Goal: Contribute content: Add original content to the website for others to see

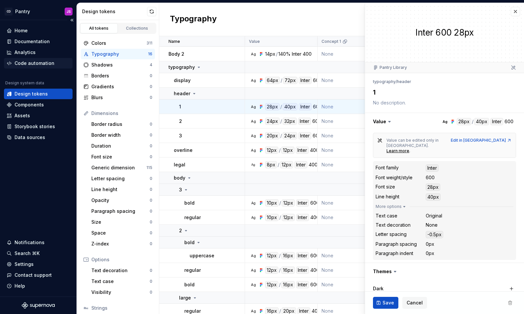
click at [36, 66] on div "Code automation" at bounding box center [35, 63] width 40 height 7
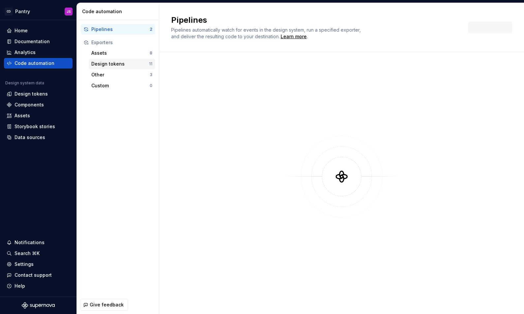
click at [119, 63] on div "Design tokens" at bounding box center [120, 64] width 58 height 7
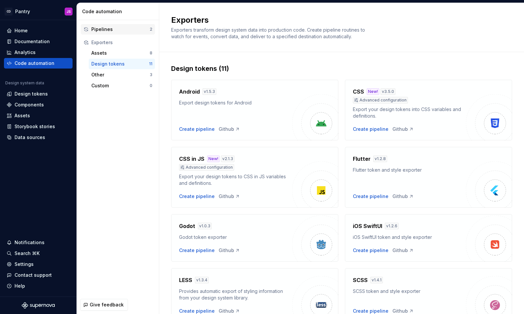
click at [111, 25] on div "Pipelines 2" at bounding box center [118, 29] width 74 height 11
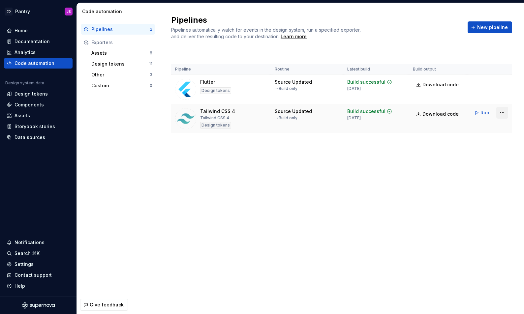
click at [502, 110] on html "CD Pantry JS Home Documentation Analytics Code automation Design system data De…" at bounding box center [262, 157] width 524 height 314
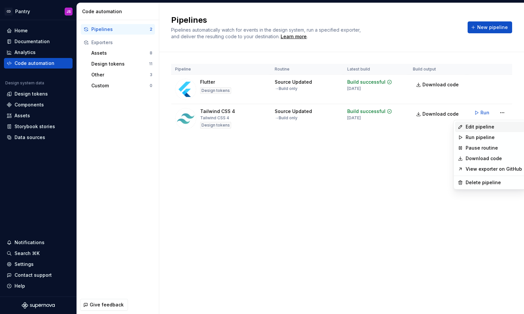
click at [480, 129] on div "Edit pipeline" at bounding box center [494, 127] width 56 height 7
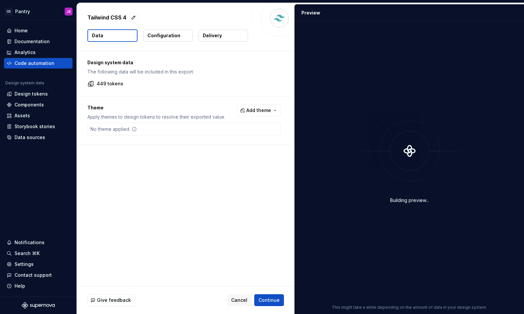
click at [115, 83] on p "449 tokens" at bounding box center [110, 84] width 27 height 7
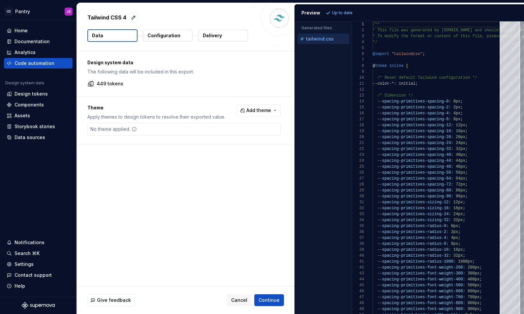
click at [136, 131] on icon at bounding box center [134, 129] width 5 height 5
click at [133, 129] on icon at bounding box center [134, 129] width 5 height 5
click at [255, 112] on span "Add theme" at bounding box center [258, 110] width 25 height 7
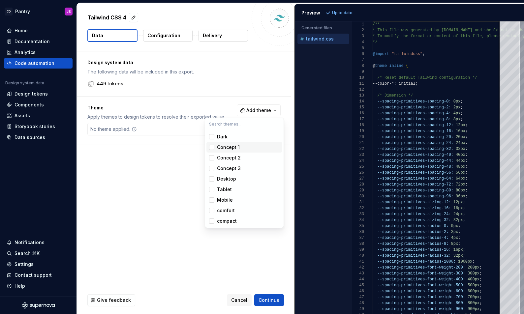
click at [235, 143] on span "Concept 1" at bounding box center [245, 147] width 76 height 11
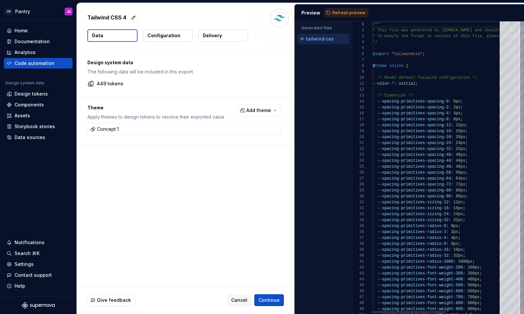
click at [423, 127] on html "CD Pantry JS Home Documentation Analytics Code automation Design system data De…" at bounding box center [262, 157] width 524 height 314
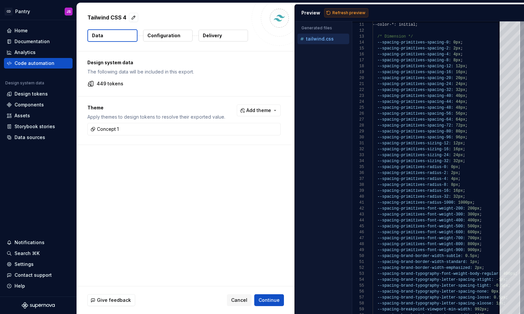
click at [348, 14] on span "Refresh preview" at bounding box center [349, 12] width 33 height 5
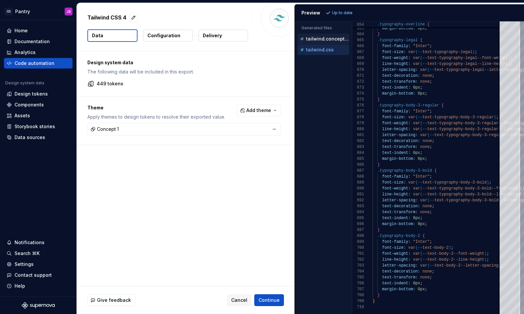
click at [230, 129] on div "Concept 1" at bounding box center [184, 129] width 190 height 9
click at [278, 128] on button "button" at bounding box center [274, 129] width 9 height 9
click at [267, 299] on span "Continue" at bounding box center [269, 300] width 21 height 7
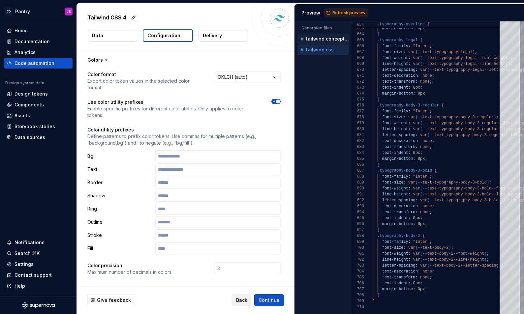
click at [247, 302] on span "Back" at bounding box center [241, 300] width 11 height 7
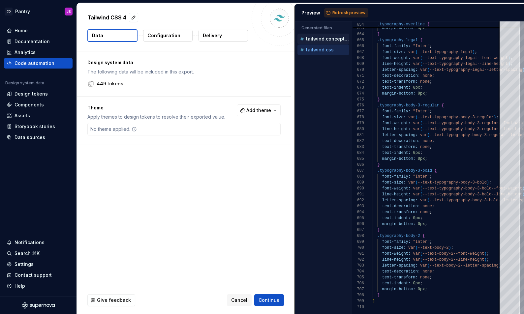
click at [178, 41] on button "Configuration" at bounding box center [167, 36] width 49 height 12
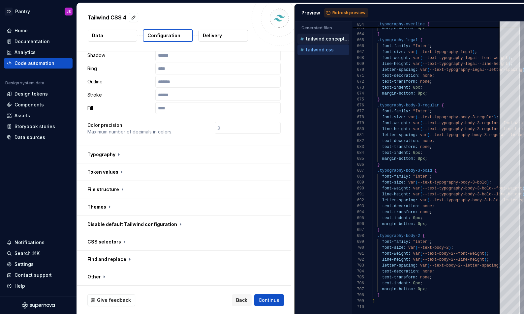
scroll to position [145, 0]
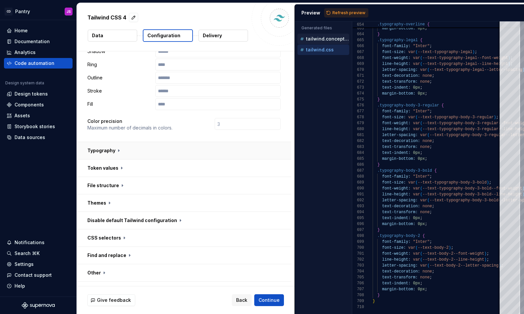
click at [119, 142] on button "button" at bounding box center [184, 150] width 214 height 17
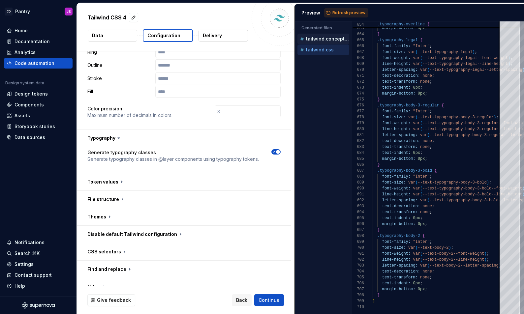
scroll to position [171, 0]
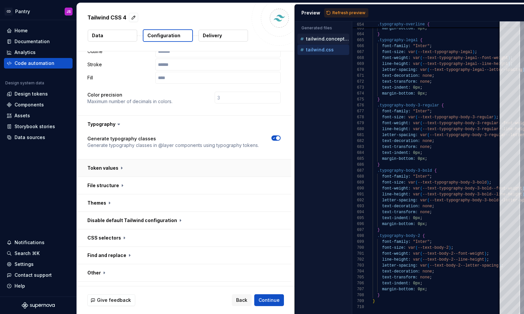
click at [185, 160] on button "button" at bounding box center [184, 168] width 214 height 17
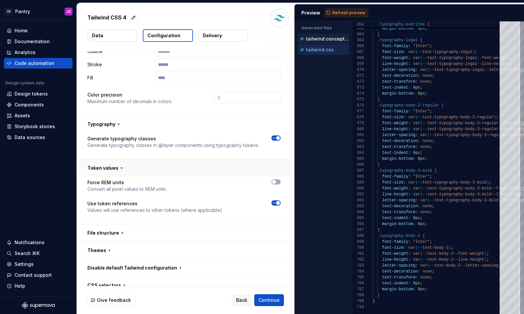
scroll to position [218, 0]
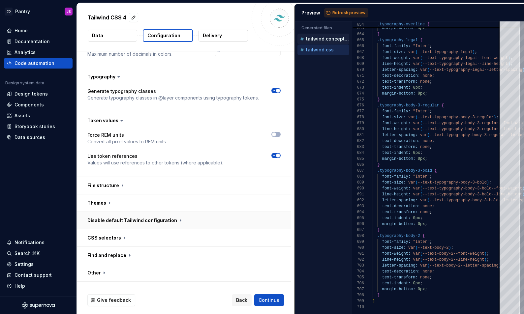
click at [167, 212] on button "button" at bounding box center [184, 220] width 214 height 17
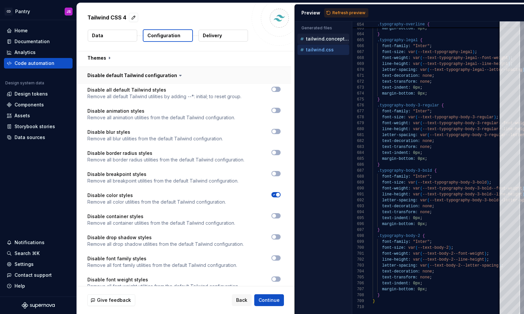
scroll to position [364, 0]
click at [279, 83] on div "Disable all default Tailwind styles Remove all default Tailwind utilities by ad…" at bounding box center [184, 265] width 214 height 364
click at [279, 86] on button "button" at bounding box center [276, 88] width 9 height 5
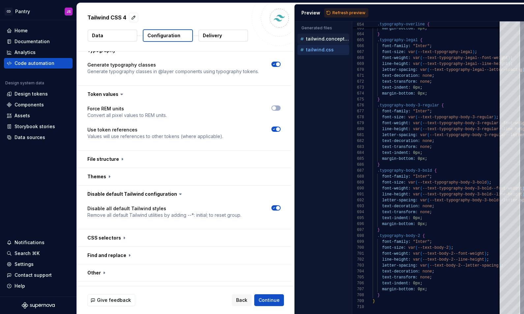
click at [277, 206] on icon "button" at bounding box center [274, 208] width 5 height 4
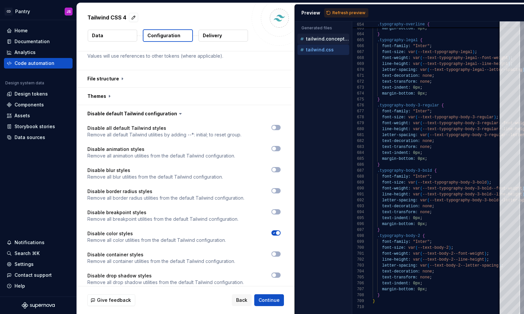
scroll to position [242, 0]
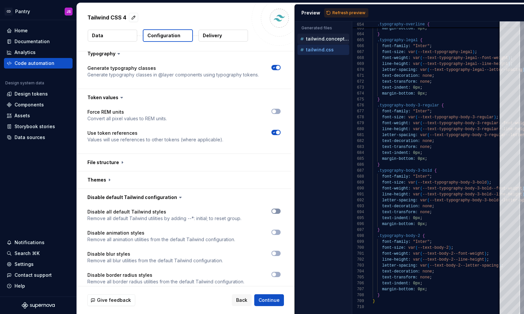
click at [276, 210] on span "button" at bounding box center [274, 212] width 4 height 4
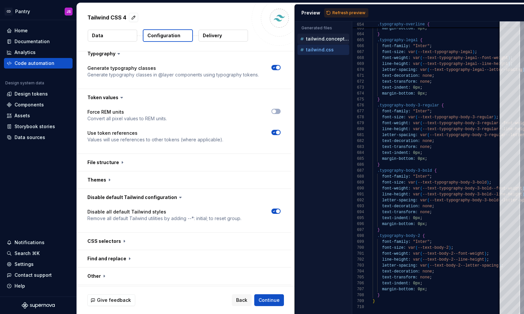
scroll to position [245, 0]
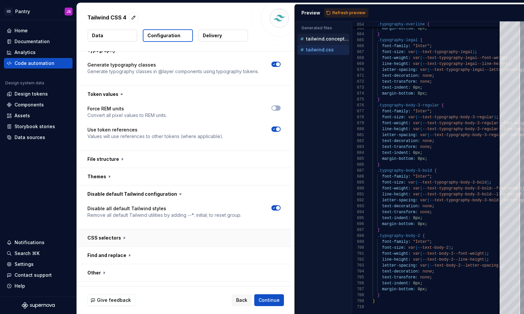
click at [152, 230] on button "button" at bounding box center [184, 238] width 214 height 17
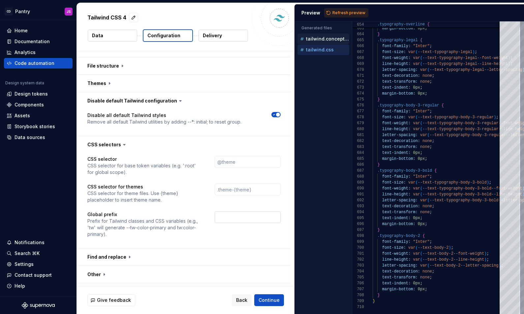
scroll to position [339, 0]
click at [227, 211] on input "text" at bounding box center [248, 217] width 66 height 12
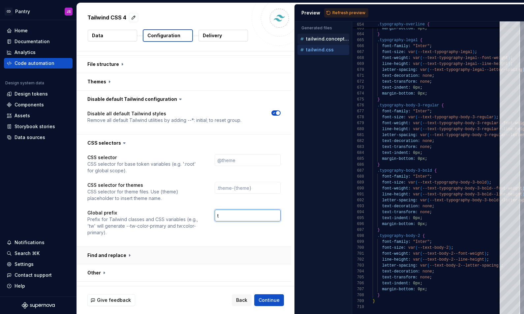
type input "t"
click at [141, 247] on button "button" at bounding box center [184, 255] width 214 height 17
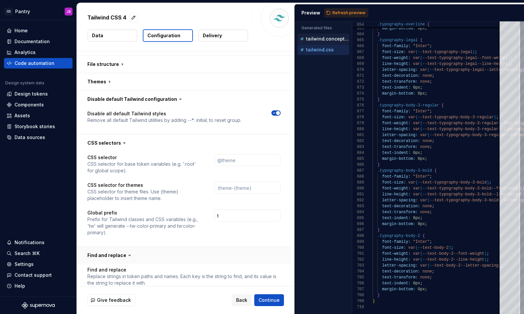
scroll to position [389, 0]
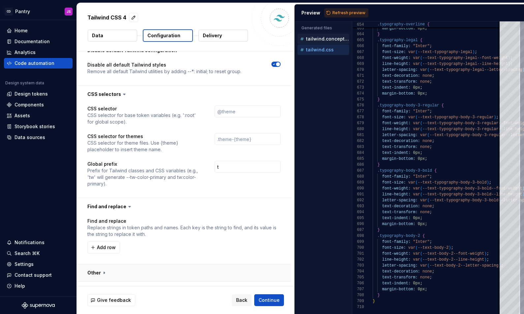
click at [102, 265] on button "button" at bounding box center [184, 273] width 214 height 17
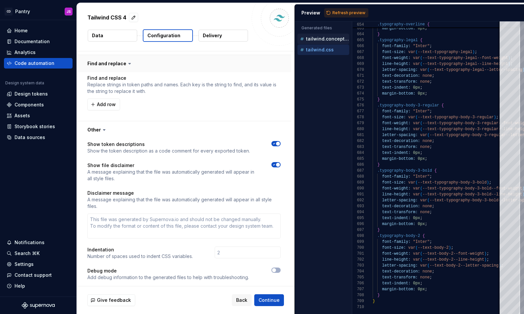
scroll to position [542, 0]
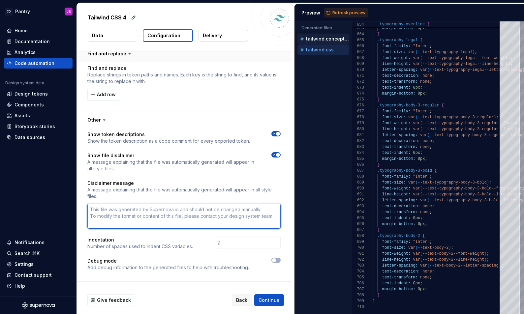
click at [158, 204] on textarea at bounding box center [183, 216] width 193 height 25
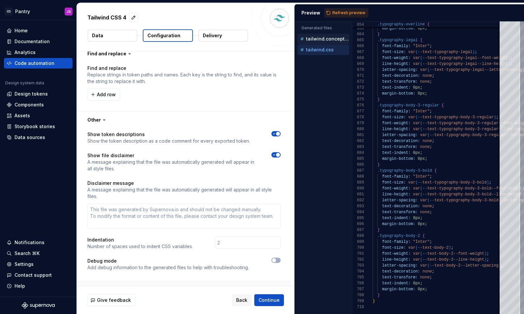
click at [137, 282] on button "button" at bounding box center [184, 290] width 214 height 17
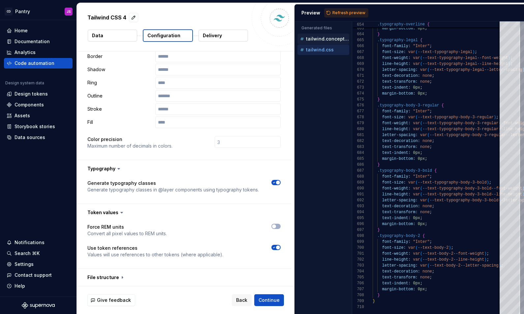
scroll to position [134, 0]
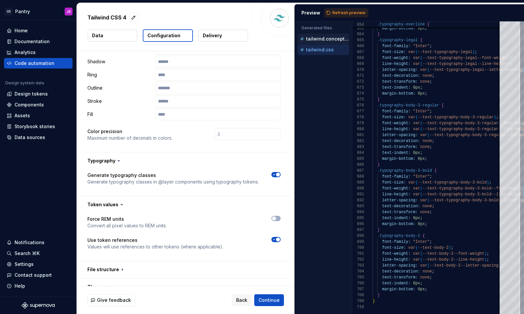
click at [277, 173] on icon "button" at bounding box center [274, 175] width 5 height 4
click at [276, 173] on span "button" at bounding box center [274, 175] width 4 height 4
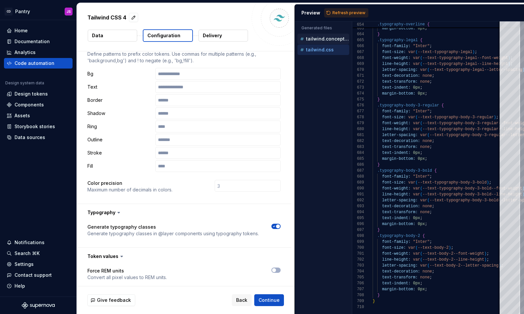
scroll to position [0, 0]
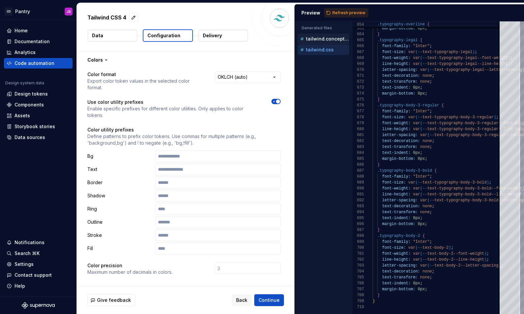
click at [99, 39] on button "Data" at bounding box center [112, 36] width 49 height 12
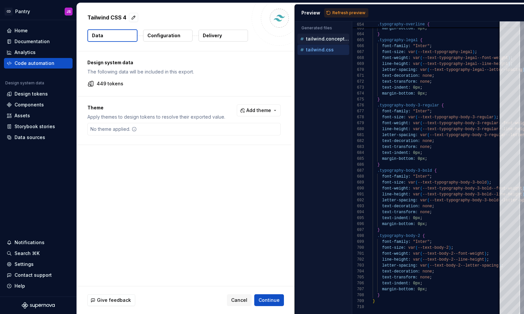
click at [120, 82] on p "449 tokens" at bounding box center [110, 84] width 27 height 7
click at [93, 83] on icon at bounding box center [90, 84] width 7 height 7
click at [91, 83] on icon at bounding box center [90, 84] width 5 height 5
click at [56, 93] on div "Design tokens" at bounding box center [38, 94] width 63 height 7
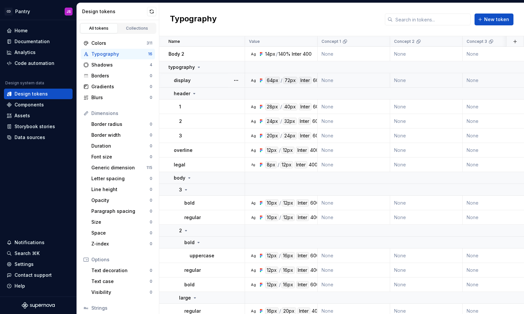
click at [316, 84] on td "Ag 64px / 72px Inter 600" at bounding box center [281, 80] width 73 height 15
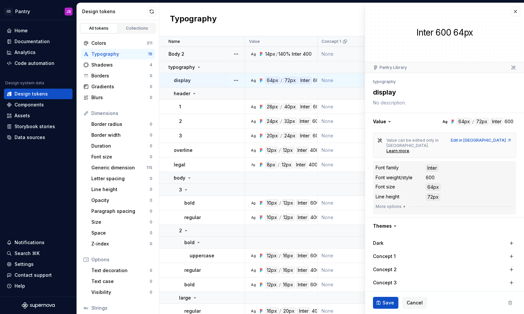
click at [300, 58] on td "Ag 14px / 140% Inter 400" at bounding box center [281, 54] width 73 height 15
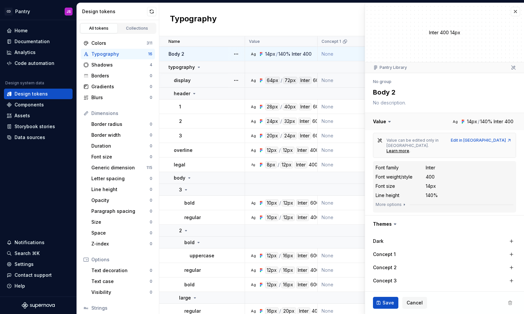
click at [499, 123] on button "button" at bounding box center [444, 121] width 159 height 17
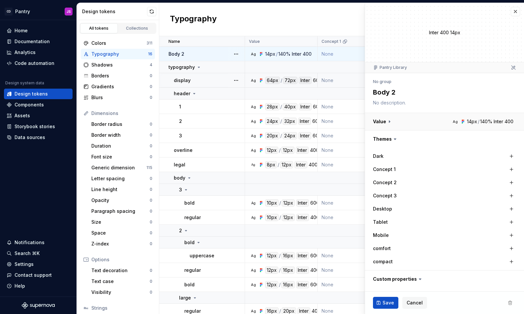
click at [500, 120] on button "button" at bounding box center [444, 121] width 159 height 17
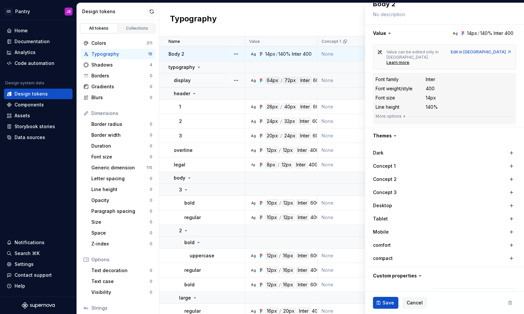
scroll to position [107, 0]
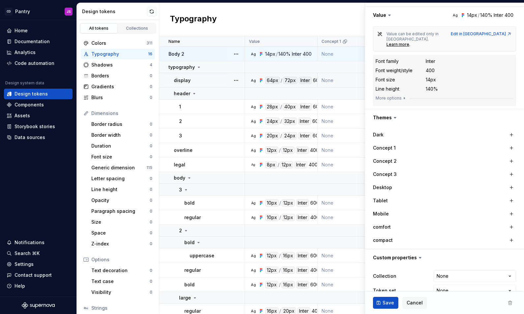
click at [482, 183] on div "Desktop" at bounding box center [444, 187] width 143 height 9
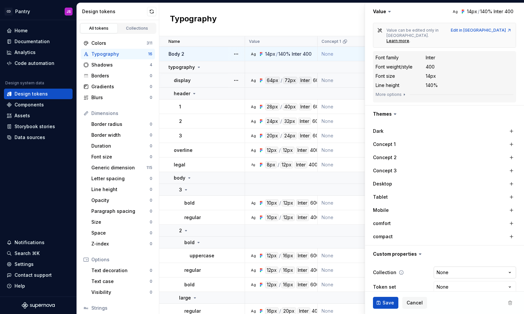
click at [465, 262] on html "CD Pantry JS Home Documentation Analytics Code automation Design system data De…" at bounding box center [262, 157] width 524 height 314
click at [455, 278] on html "CD Pantry JS Home Documentation Analytics Code automation Design system data De…" at bounding box center [262, 157] width 524 height 314
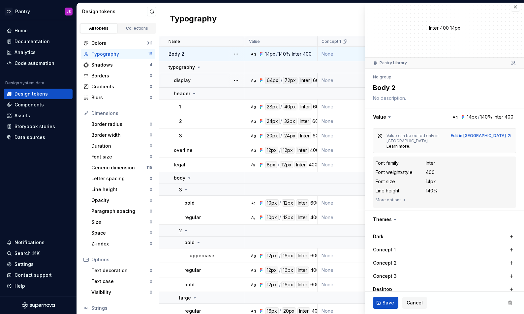
scroll to position [4, 0]
click at [485, 118] on button "button" at bounding box center [444, 118] width 159 height 17
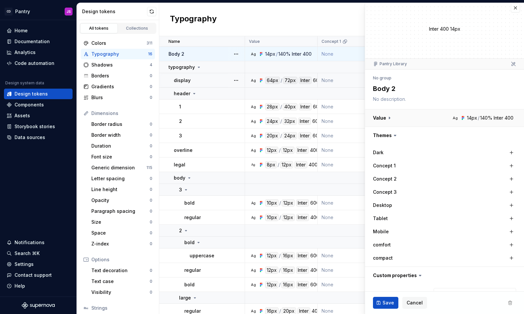
click at [485, 118] on button "button" at bounding box center [444, 118] width 159 height 17
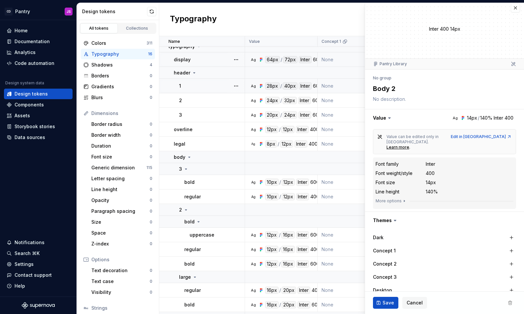
scroll to position [0, 0]
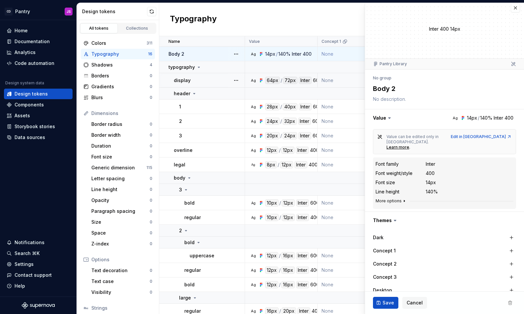
click at [402, 199] on icon "button" at bounding box center [404, 201] width 5 height 5
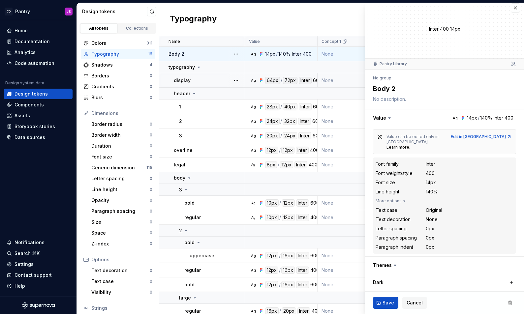
click at [395, 161] on div "Font family" at bounding box center [387, 164] width 23 height 7
click at [434, 161] on div "Inter" at bounding box center [431, 164] width 10 height 7
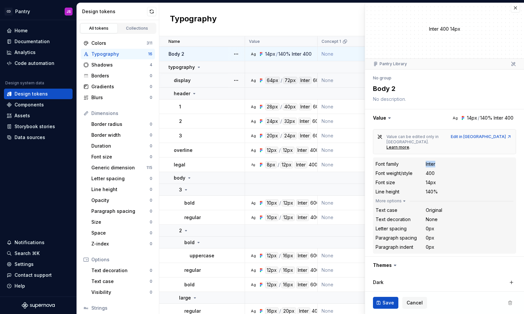
click at [434, 161] on div "Inter" at bounding box center [431, 164] width 10 height 7
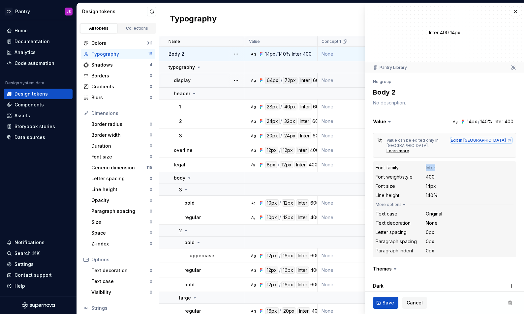
click at [493, 142] on div "Edit in [GEOGRAPHIC_DATA]" at bounding box center [481, 140] width 61 height 5
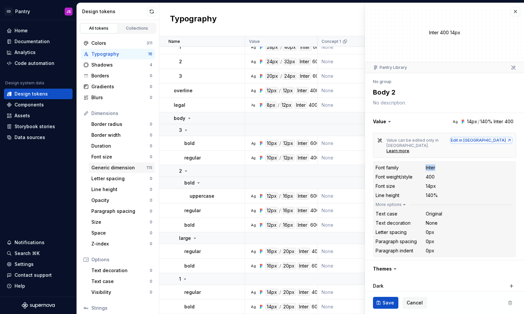
scroll to position [47, 0]
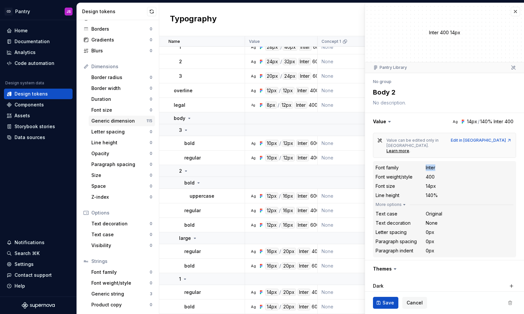
click at [116, 122] on div "Generic dimension" at bounding box center [118, 121] width 55 height 7
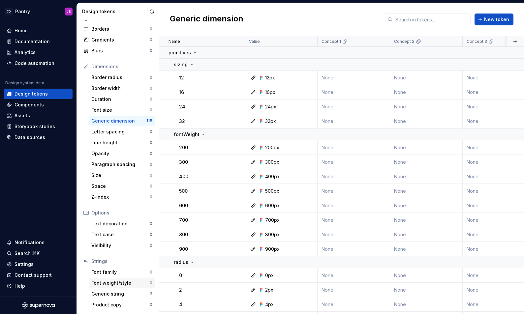
click at [116, 278] on div "Font weight/style 0" at bounding box center [122, 283] width 66 height 11
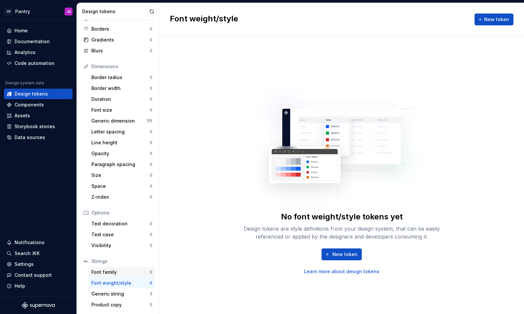
click at [117, 275] on div "Font family" at bounding box center [120, 272] width 58 height 7
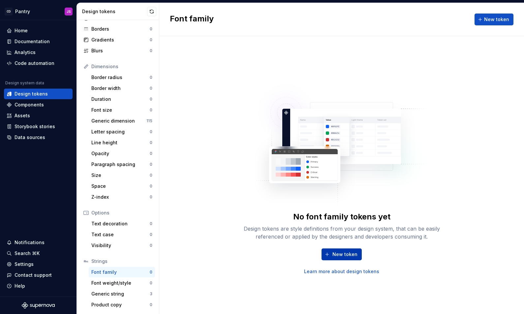
click at [332, 258] on button "New token" at bounding box center [342, 255] width 40 height 12
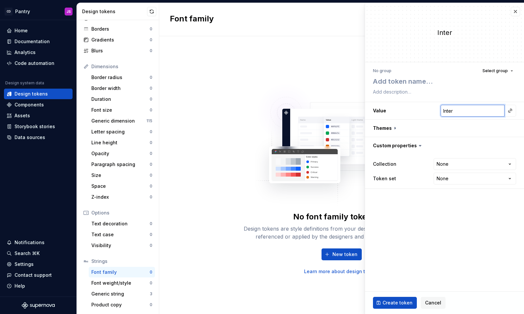
click at [462, 110] on input "Inter" at bounding box center [473, 111] width 64 height 12
click at [506, 70] on span "Select group" at bounding box center [495, 70] width 25 height 5
click at [374, 83] on textarea at bounding box center [443, 82] width 143 height 12
click at [386, 71] on div "No group" at bounding box center [382, 70] width 18 height 5
click at [385, 82] on textarea at bounding box center [443, 82] width 143 height 12
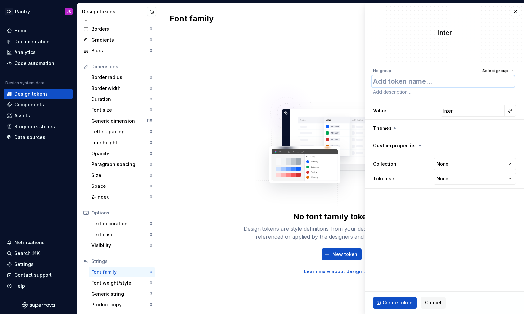
type textarea "*"
type textarea "F"
type textarea "*"
type textarea "Fa"
type textarea "*"
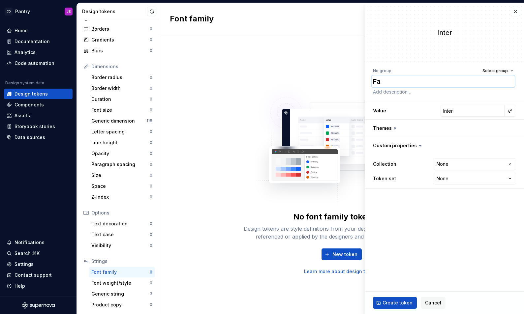
type textarea "Fal"
type textarea "*"
type textarea "Fall"
type textarea "*"
type textarea "Fallb"
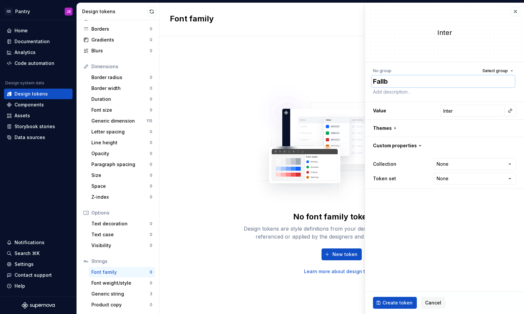
type textarea "*"
type textarea "Fallba"
type textarea "*"
type textarea "Fallbac"
type textarea "*"
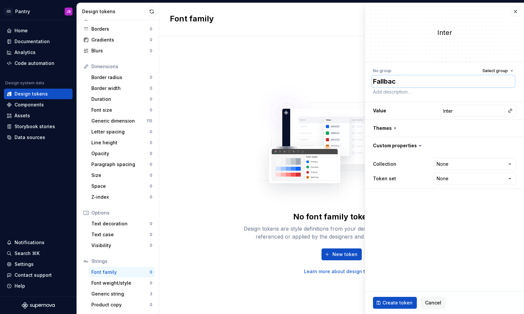
type textarea "Fallback"
type textarea "*"
type textarea "Fallback"
type textarea "*"
type textarea "Fallback G"
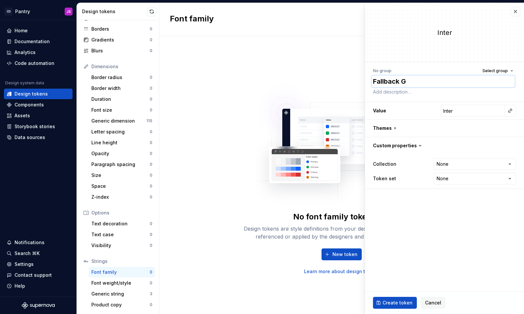
type textarea "*"
type textarea "Fallback Ge"
type textarea "*"
type textarea "Fallback Gen"
type textarea "*"
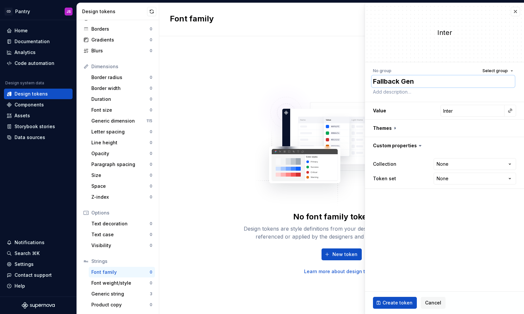
type textarea "Fallback Gene"
type textarea "*"
type textarea "Fallback Gener"
type textarea "*"
type textarea "Fallback Generi"
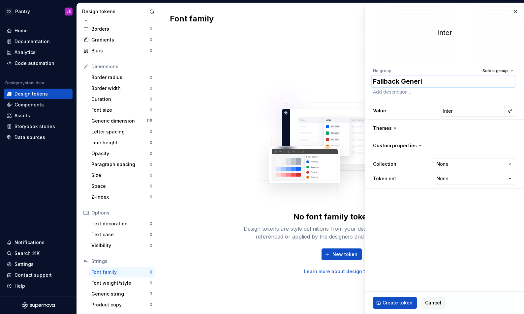
type textarea "*"
type textarea "Fallback Generic"
type textarea "*"
type textarea "Fallback Generic"
type textarea "*"
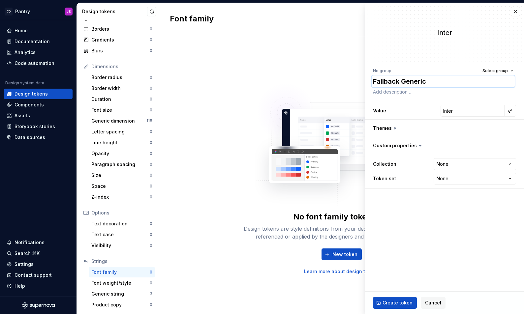
type textarea "Fallback Generic F"
type textarea "*"
type textarea "Fallback Generic Fo"
type textarea "*"
type textarea "Fallback Generic Fon"
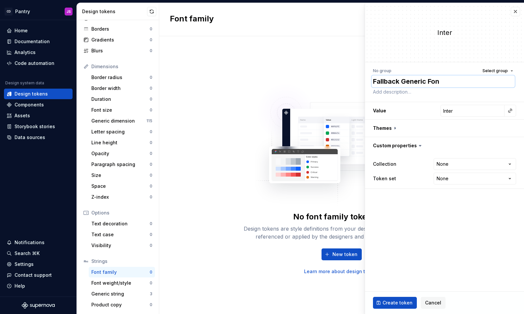
type textarea "*"
type textarea "Fallback Generic Font"
click at [482, 110] on input "Inter" at bounding box center [473, 111] width 64 height 12
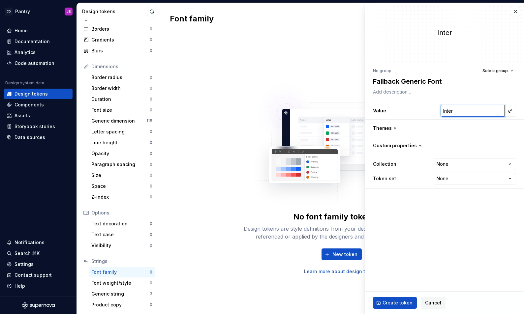
type textarea "*"
type input "Inter,"
type textarea "*"
type input "Inter,"
click at [475, 107] on input "Inter," at bounding box center [473, 111] width 64 height 12
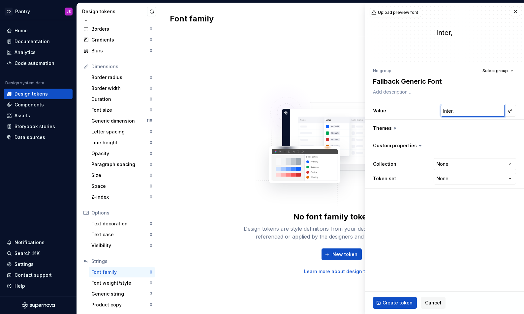
click at [473, 109] on input "Inter," at bounding box center [473, 111] width 64 height 12
type textarea "*"
type input "Inter, s"
type textarea "*"
type input "Inter, sa"
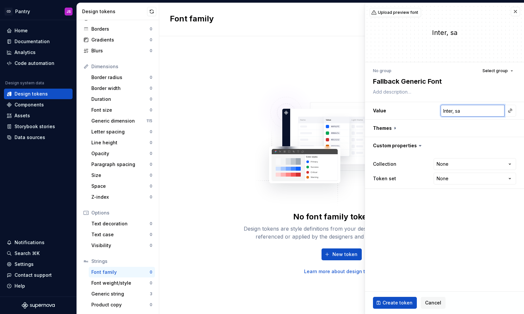
type textarea "*"
type input "Inter, san"
type textarea "*"
type input "Inter, sans"
type textarea "*"
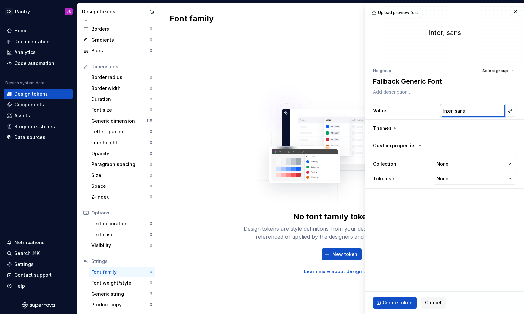
type input "Inter, sans-"
type textarea "*"
type input "Inter, sans-s"
type textarea "*"
type input "Inter, sans-se"
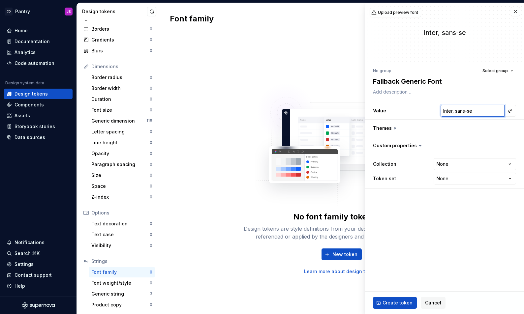
type textarea "*"
type input "Inter, sans-ser"
type textarea "*"
type input "Inter, sans-seri"
type textarea "*"
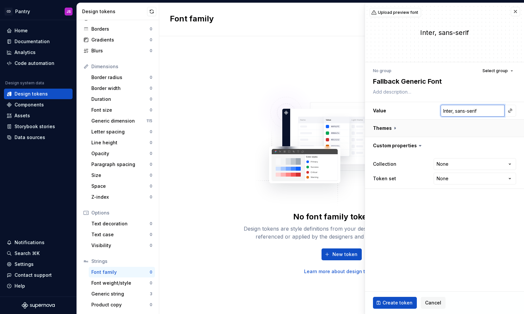
type input "Inter, sans-serif"
click at [396, 129] on button "button" at bounding box center [444, 128] width 159 height 17
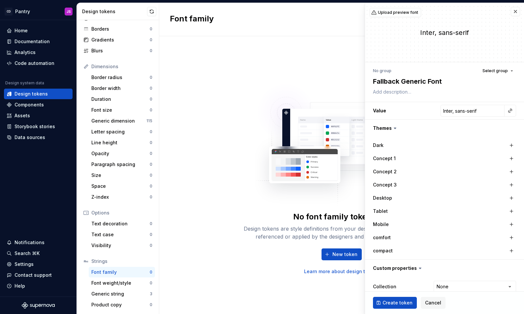
click at [395, 129] on icon at bounding box center [395, 128] width 7 height 7
click at [395, 128] on icon at bounding box center [395, 128] width 2 height 1
click at [402, 127] on button "button" at bounding box center [444, 128] width 159 height 17
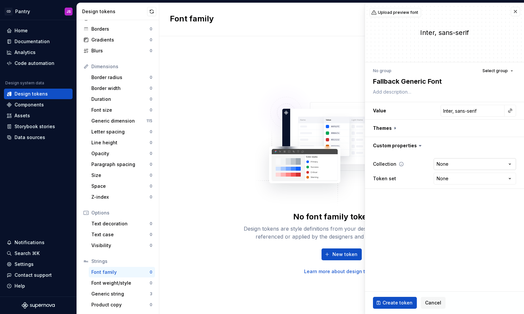
click at [444, 163] on html "**********" at bounding box center [262, 157] width 524 height 314
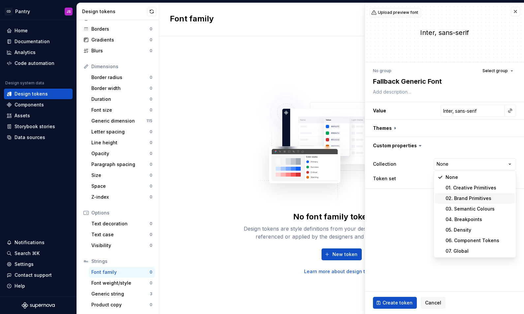
type textarea "*"
select select "**********"
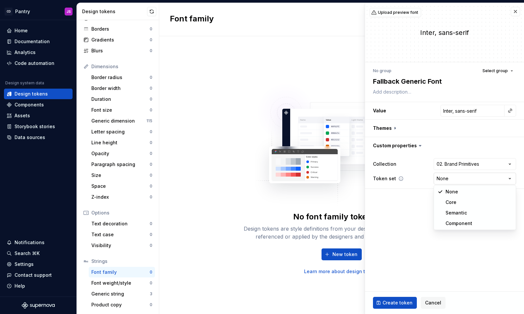
click at [448, 180] on html "CD Pantry JS Home Documentation Analytics Code automation Design system data De…" at bounding box center [262, 157] width 524 height 314
click at [410, 220] on html "CD Pantry JS Home Documentation Analytics Code automation Design system data De…" at bounding box center [262, 157] width 524 height 314
click at [390, 302] on span "Create token" at bounding box center [398, 303] width 30 height 7
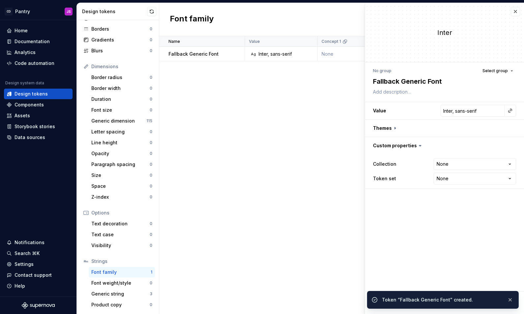
type textarea "*"
type input "Inter"
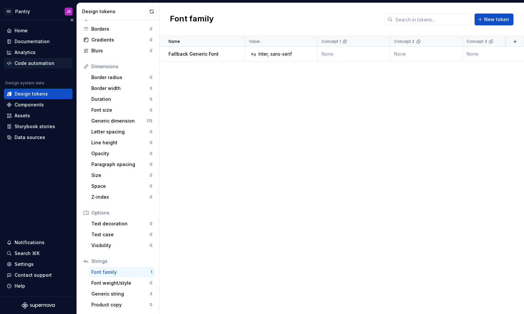
click at [39, 62] on div "Code automation" at bounding box center [35, 63] width 40 height 7
click at [234, 55] on button "button" at bounding box center [236, 53] width 9 height 9
click at [197, 60] on html "CD Pantry JS Home Documentation Analytics Code automation Design system data De…" at bounding box center [262, 157] width 524 height 314
click at [198, 58] on td "Fallback Generic Font" at bounding box center [202, 54] width 86 height 15
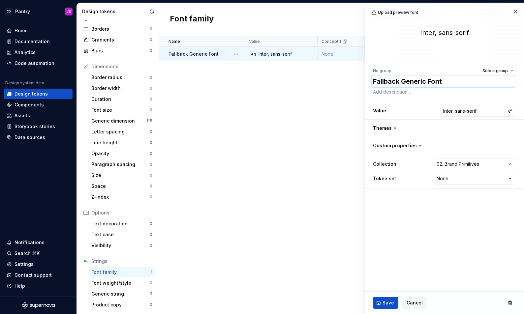
click at [401, 82] on textarea "Fallback Generic Font" at bounding box center [443, 82] width 143 height 12
click at [400, 82] on textarea "Fallback Generic Font" at bounding box center [443, 82] width 143 height 12
click at [403, 82] on textarea "Fallback Generic Font" at bounding box center [443, 82] width 143 height 12
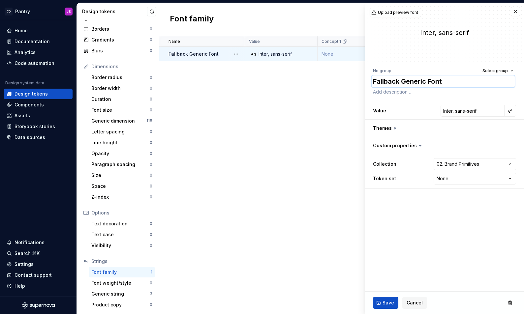
drag, startPoint x: 427, startPoint y: 81, endPoint x: 337, endPoint y: 84, distance: 90.1
click at [337, 84] on body "CD Pantry JS Home Documentation Analytics Code automation Design system data De…" at bounding box center [262, 157] width 524 height 314
type textarea "*"
type textarea "F Font"
type textarea "*"
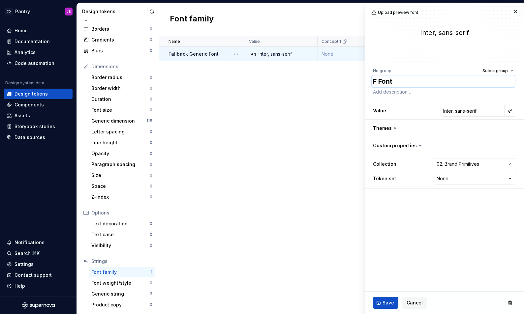
type textarea "Fo Font"
type textarea "*"
type textarea "Fon Font"
type textarea "*"
type textarea "Font Font"
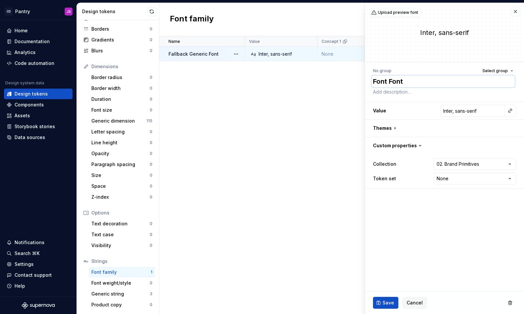
type textarea "*"
type textarea "Fon Font"
type textarea "*"
type textarea "C"
type textarea "*"
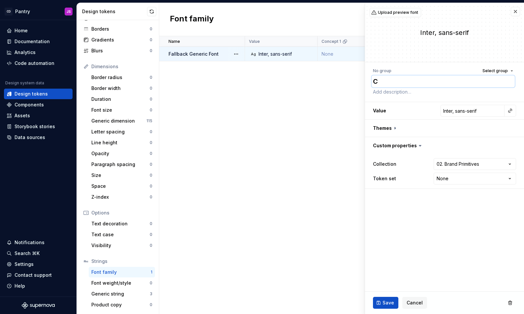
type textarea "Ce"
type textarea "*"
type textarea "Cen"
type textarea "*"
type textarea "Cent"
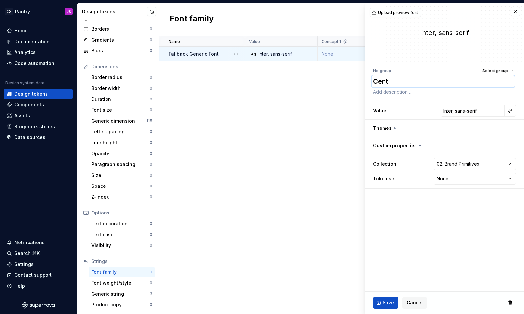
type textarea "*"
type textarea "Centri"
type textarea "*"
type textarea "Centric"
type textarea "*"
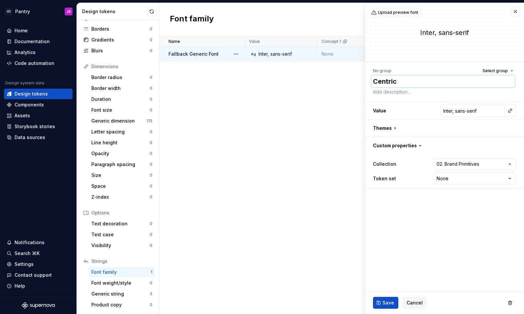
type textarea "Centric"
type textarea "*"
type textarea "Centric F"
type textarea "*"
type textarea "Centric Fo"
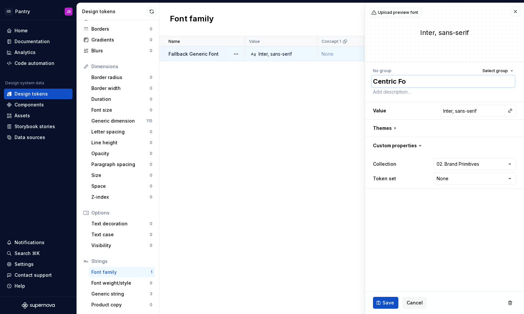
type textarea "*"
type textarea "Centric Fon"
type textarea "*"
type textarea "Centric Font"
type textarea "*"
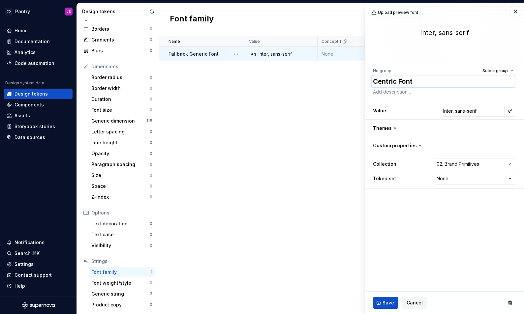
type textarea "Centric Font"
type textarea "*"
type textarea "Centric Font F"
type textarea "*"
type textarea "Centric Font Fa"
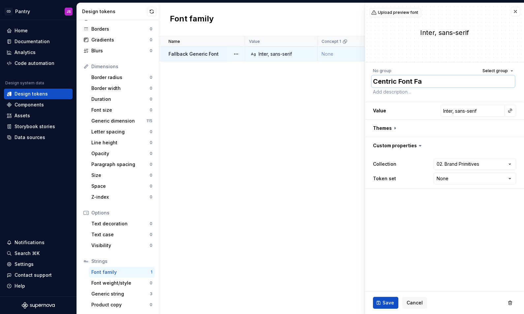
type textarea "*"
type textarea "Centric Font Fam"
type textarea "*"
type textarea "Centric Font Fami"
type textarea "*"
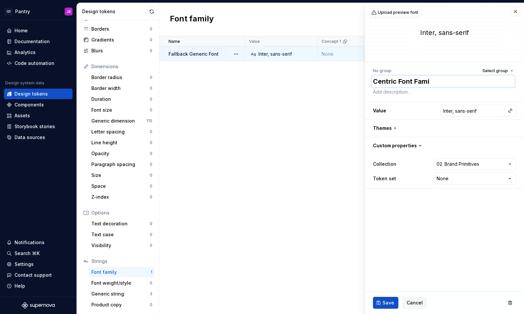
type textarea "Centric Font Famil"
type textarea "*"
type textarea "Centric Font Family"
type textarea "*"
type textarea "Centric Font Famil"
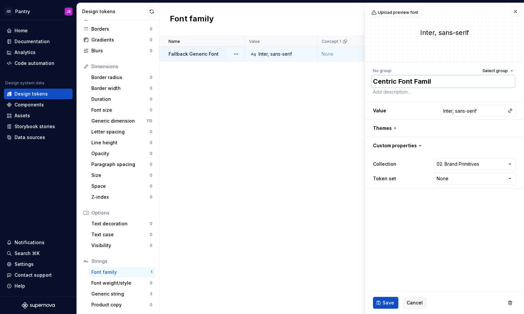
type textarea "*"
type textarea "Centric Font Famili"
type textarea "*"
type textarea "Centric Font Familie"
type textarea "*"
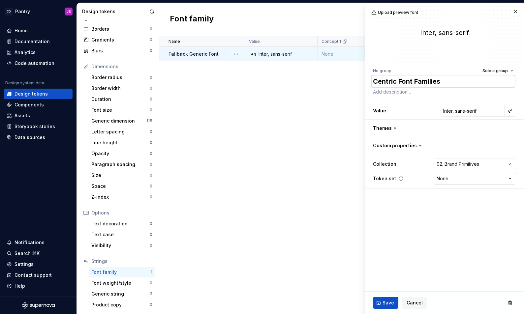
type textarea "Centric Font Families"
click at [452, 179] on html "CD Pantry JS Home Documentation Analytics Code automation Design system data De…" at bounding box center [262, 157] width 524 height 314
click at [379, 303] on button "Save" at bounding box center [385, 303] width 25 height 12
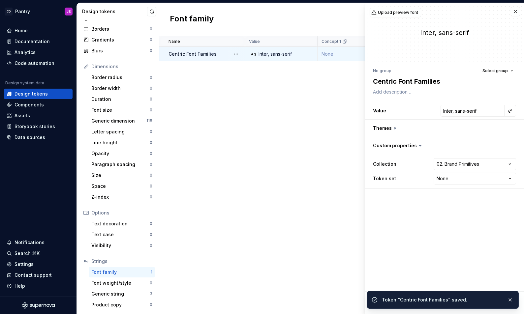
click at [231, 141] on div "Name Value Concept 1 Concept 2 Concept 3 Desktop Tablet Mobile comfort compact …" at bounding box center [341, 175] width 365 height 278
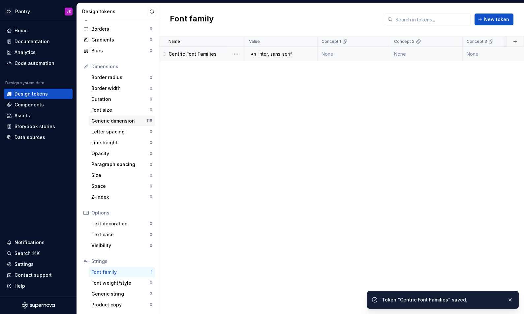
click at [129, 118] on div "Generic dimension" at bounding box center [118, 121] width 55 height 7
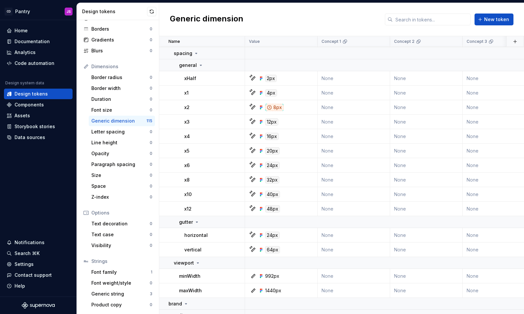
scroll to position [1242, 0]
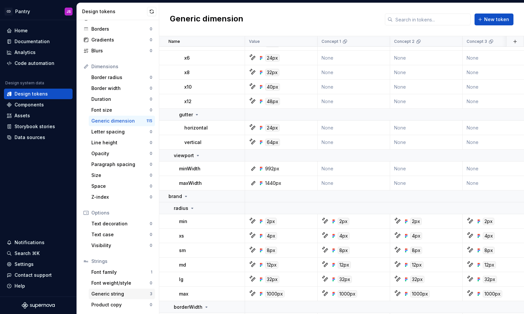
click at [121, 295] on div "Generic string" at bounding box center [120, 294] width 58 height 7
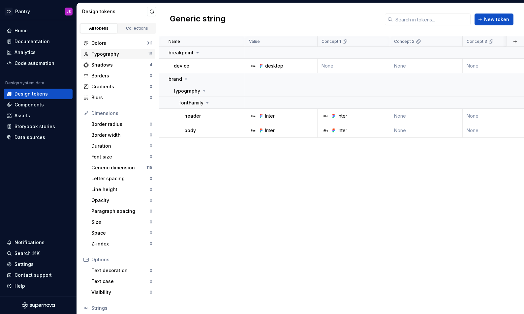
click at [116, 52] on div "Typography" at bounding box center [119, 54] width 57 height 7
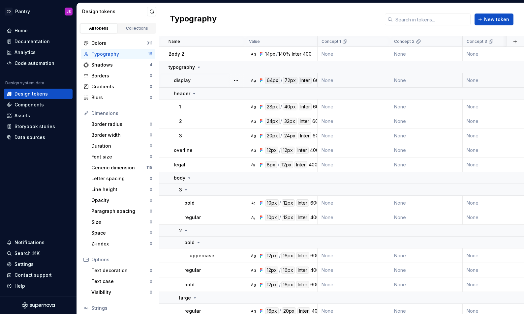
click at [304, 82] on div "Inter" at bounding box center [305, 80] width 13 height 7
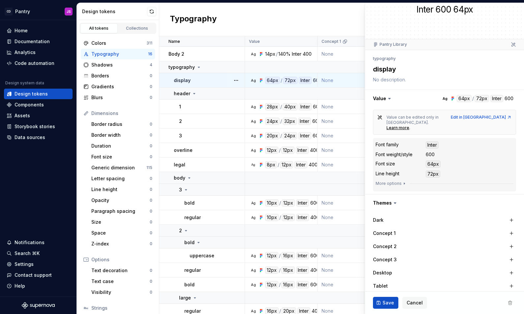
scroll to position [30, 0]
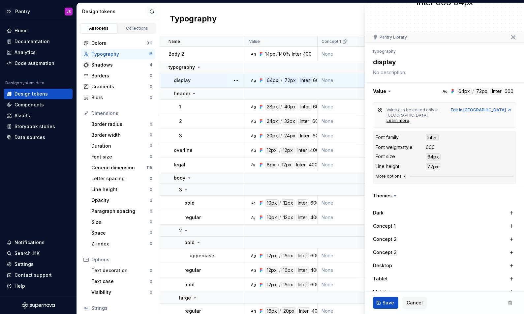
click at [404, 176] on icon "button" at bounding box center [404, 177] width 1 height 2
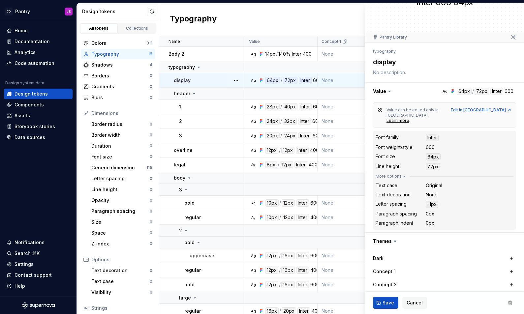
click at [435, 134] on div "Inter" at bounding box center [432, 137] width 13 height 7
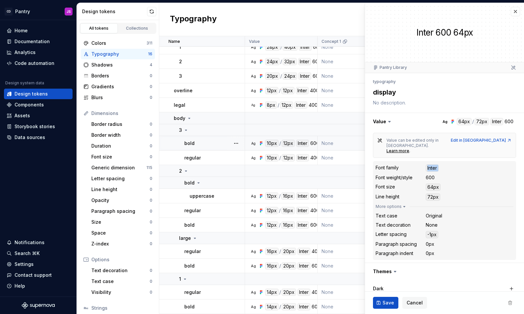
scroll to position [0, 0]
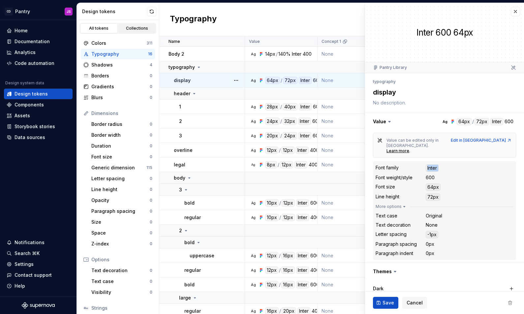
click at [136, 26] on div "Collections" at bounding box center [137, 28] width 33 height 5
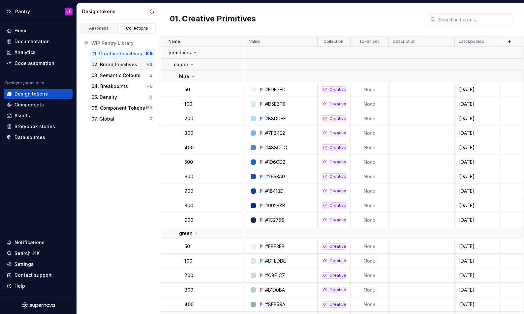
click at [121, 65] on div "02. Brand Primitives" at bounding box center [114, 64] width 46 height 7
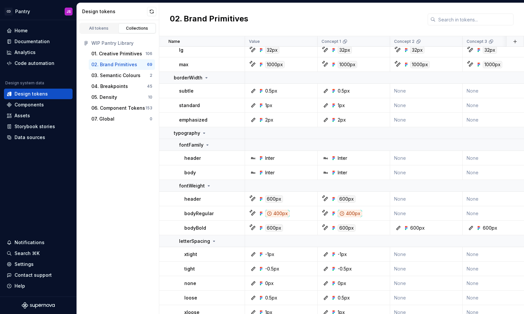
scroll to position [927, 0]
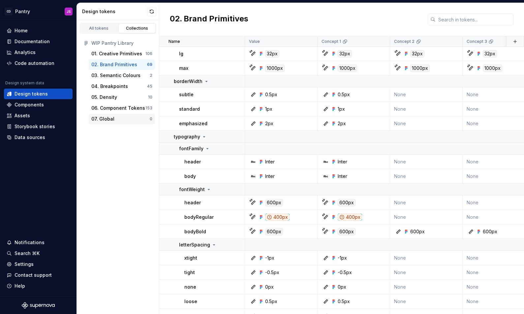
click at [118, 120] on div "07. Global" at bounding box center [120, 119] width 58 height 7
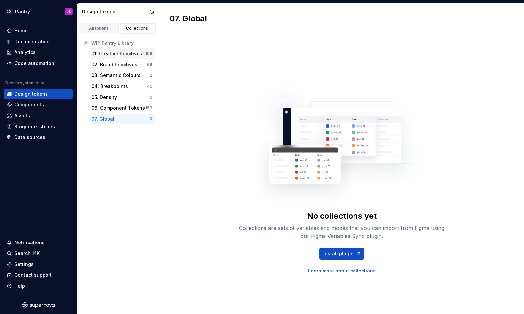
click at [122, 57] on div "01. Creative Primitives 106" at bounding box center [122, 54] width 66 height 11
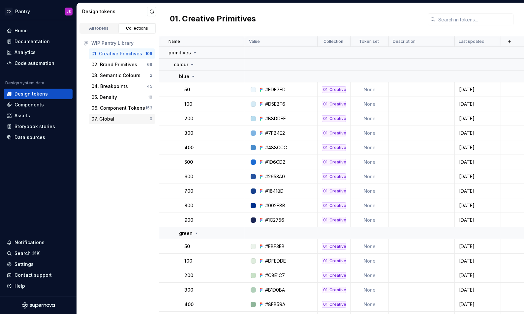
click at [120, 116] on div "07. Global" at bounding box center [120, 119] width 58 height 7
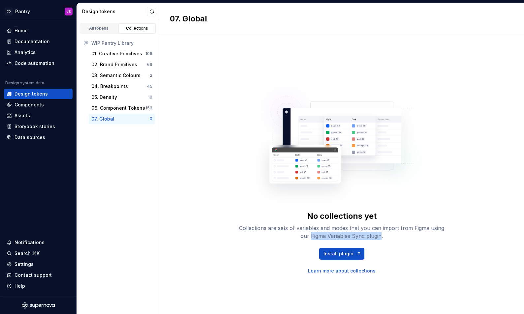
drag, startPoint x: 311, startPoint y: 236, endPoint x: 381, endPoint y: 238, distance: 70.0
click at [381, 238] on div "Collections are sets of variables and modes that you can import from Figma usin…" at bounding box center [341, 232] width 211 height 16
copy div "Figma Variables Sync plugin"
click at [129, 110] on div "06. Component Tokens" at bounding box center [118, 108] width 54 height 7
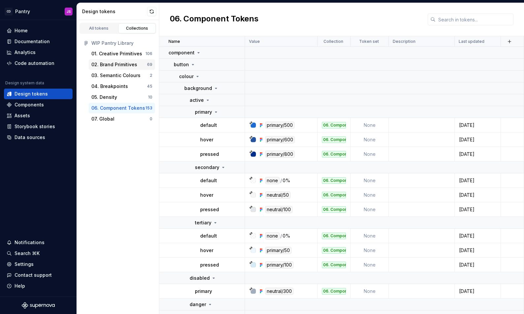
click at [122, 64] on div "02. Brand Primitives" at bounding box center [114, 64] width 46 height 7
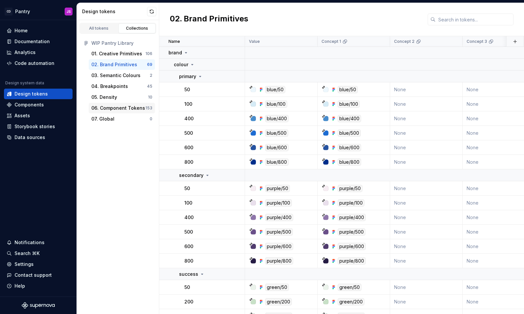
click at [120, 111] on div "06. Component Tokens" at bounding box center [118, 108] width 54 height 7
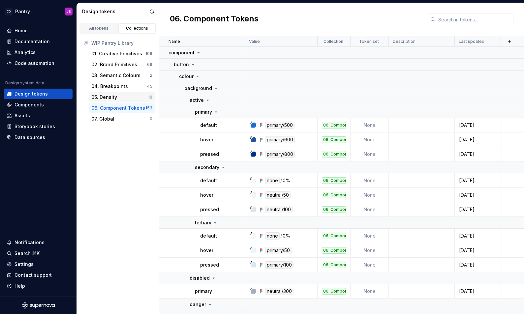
click at [122, 101] on div "05. Density 10" at bounding box center [122, 97] width 66 height 11
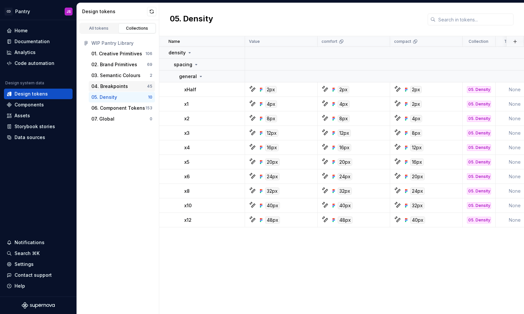
click at [130, 87] on div "04. Breakpoints" at bounding box center [119, 86] width 56 height 7
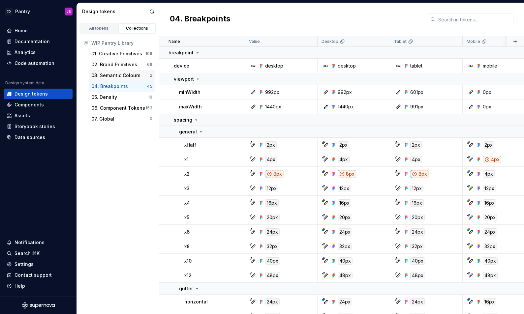
click at [124, 78] on div "03. Semantic Colours" at bounding box center [115, 75] width 49 height 7
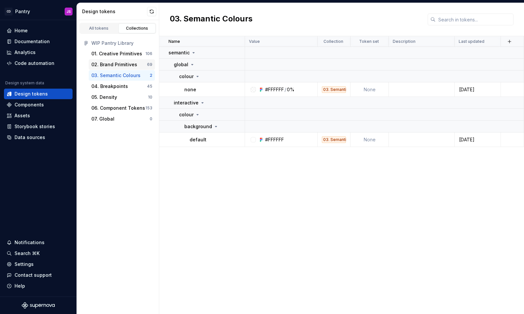
click at [123, 63] on div "02. Brand Primitives" at bounding box center [114, 64] width 46 height 7
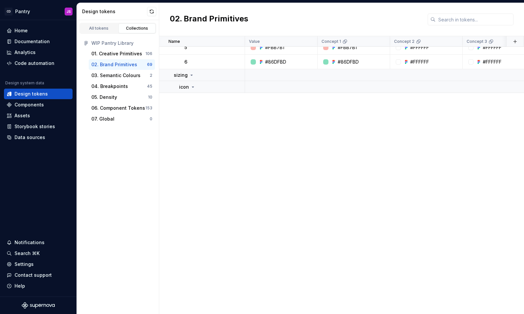
scroll to position [936, 0]
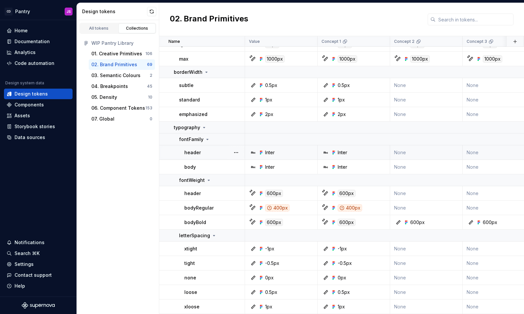
click at [266, 151] on div "Inter" at bounding box center [270, 152] width 10 height 7
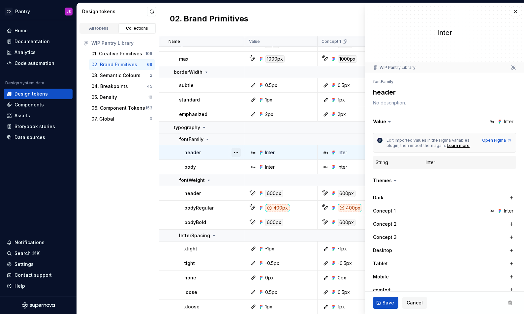
click at [233, 153] on button "button" at bounding box center [236, 152] width 9 height 9
click at [484, 111] on html "CD Pantry JS Home Documentation Analytics Code automation Design system data De…" at bounding box center [262, 157] width 524 height 314
click at [427, 169] on div "String Inter" at bounding box center [444, 162] width 143 height 13
click at [431, 159] on div "String Inter" at bounding box center [445, 163] width 138 height 8
click at [431, 159] on div "Inter" at bounding box center [431, 162] width 10 height 7
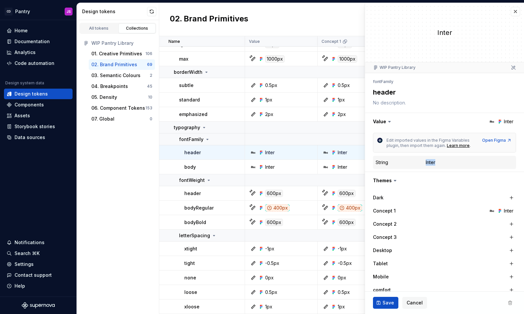
click at [431, 159] on div "Inter" at bounding box center [431, 162] width 10 height 7
click at [424, 165] on dt "String" at bounding box center [401, 162] width 50 height 7
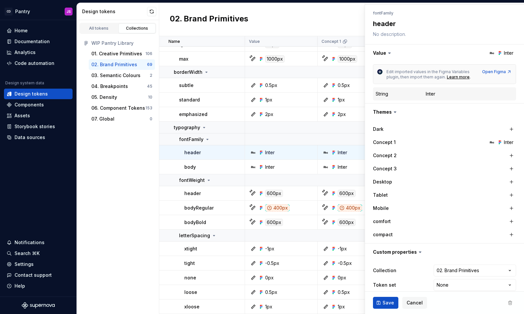
scroll to position [77, 0]
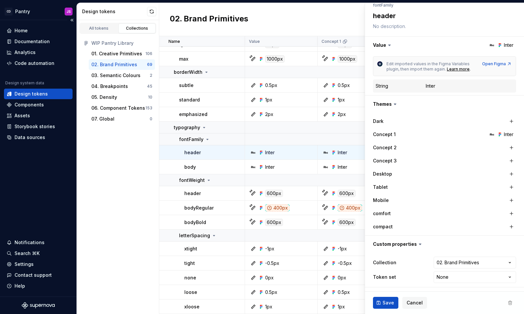
click at [45, 94] on div "Design tokens" at bounding box center [31, 94] width 33 height 7
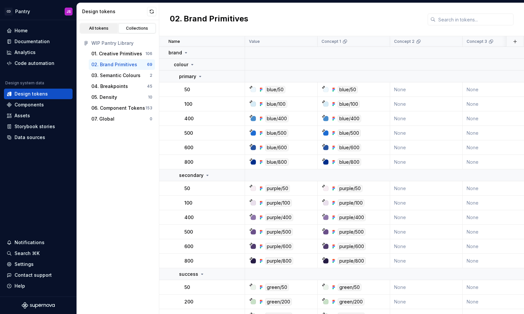
click at [101, 29] on div "All tokens" at bounding box center [98, 28] width 33 height 5
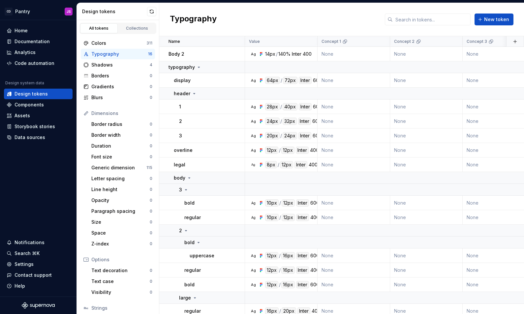
scroll to position [47, 0]
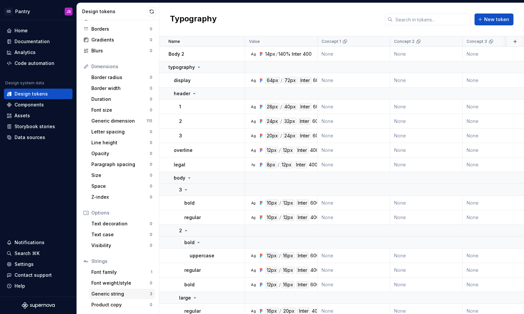
click at [129, 296] on div "Generic string" at bounding box center [120, 294] width 58 height 7
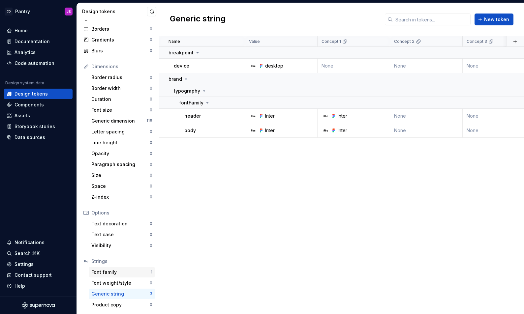
click at [118, 271] on div "Font family" at bounding box center [120, 272] width 59 height 7
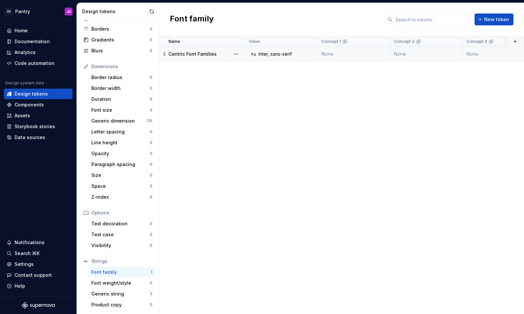
click at [209, 54] on p "Centric Font Families" at bounding box center [193, 54] width 48 height 7
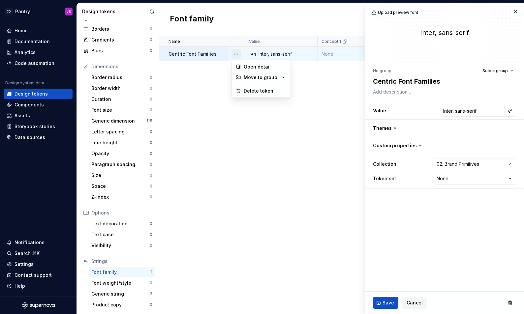
click at [240, 55] on button "button" at bounding box center [236, 53] width 9 height 9
click at [253, 67] on div "Open detail" at bounding box center [265, 67] width 43 height 7
click at [498, 73] on span "Select group" at bounding box center [495, 70] width 25 height 5
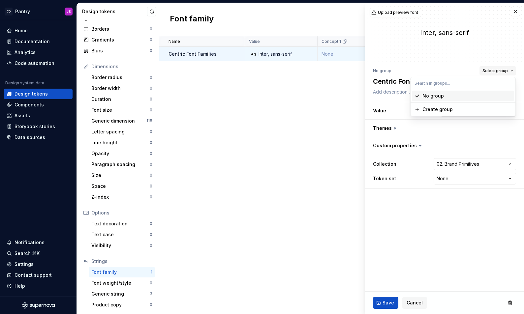
click at [498, 73] on span "Select group" at bounding box center [495, 70] width 25 height 5
click at [392, 128] on button "button" at bounding box center [444, 128] width 159 height 17
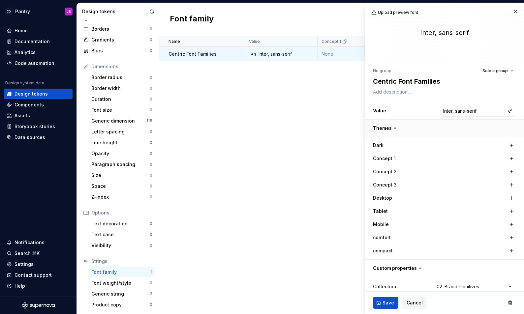
click at [392, 128] on icon at bounding box center [395, 128] width 7 height 7
click at [394, 128] on icon at bounding box center [395, 128] width 2 height 1
click at [394, 127] on icon at bounding box center [395, 128] width 7 height 7
click at [387, 84] on textarea "Centric Font Families" at bounding box center [443, 82] width 143 height 12
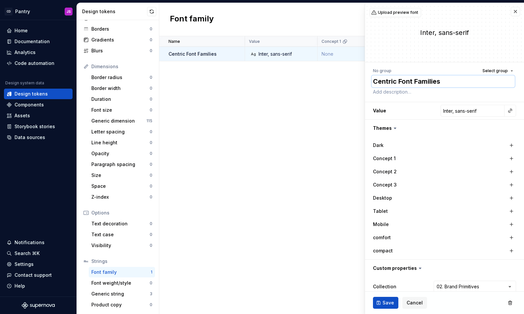
click at [387, 84] on textarea "Centric Font Families" at bounding box center [443, 82] width 143 height 12
click at [239, 109] on div "Name Value Concept 1 Concept 2 Concept 3 Desktop Tablet Mobile comfort compact …" at bounding box center [341, 175] width 365 height 278
click at [118, 119] on div "Generic dimension" at bounding box center [118, 121] width 55 height 7
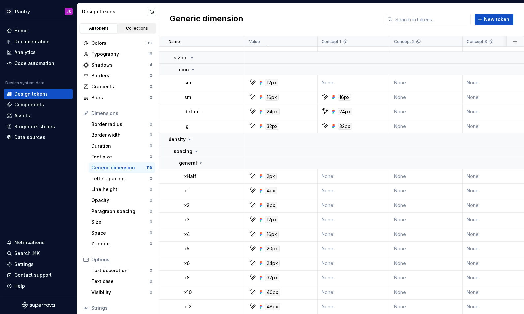
click at [147, 29] on div "Collections" at bounding box center [137, 28] width 33 height 5
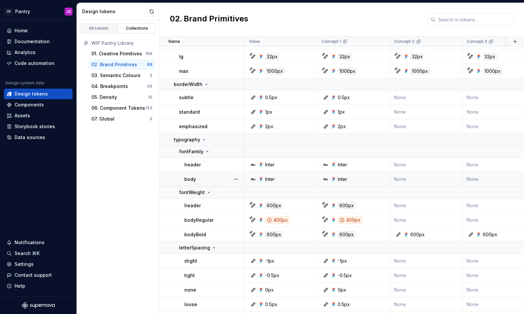
scroll to position [925, 0]
click at [231, 163] on div at bounding box center [236, 164] width 17 height 14
click at [232, 163] on button "button" at bounding box center [236, 164] width 9 height 9
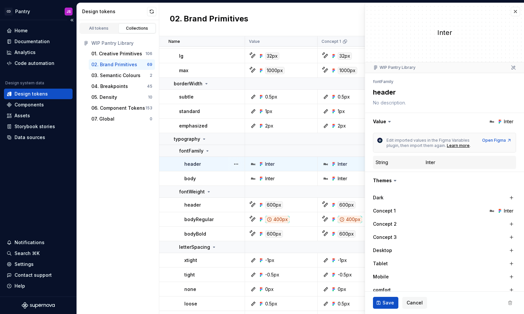
click at [41, 96] on div "Design tokens" at bounding box center [31, 94] width 33 height 7
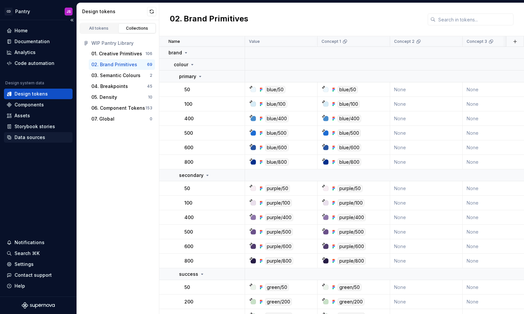
click at [33, 142] on div "Data sources" at bounding box center [38, 137] width 69 height 11
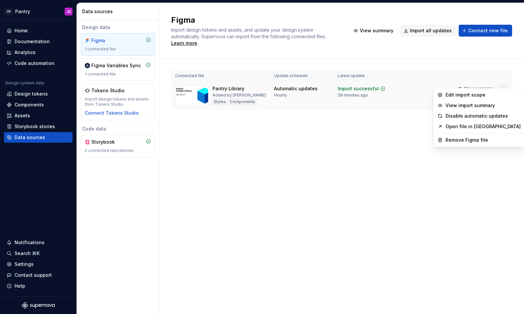
click at [500, 83] on html "CD Pantry JS Home Documentation Analytics Code automation Design system data De…" at bounding box center [262, 157] width 524 height 314
click at [473, 97] on div "Edit import scope" at bounding box center [483, 95] width 75 height 7
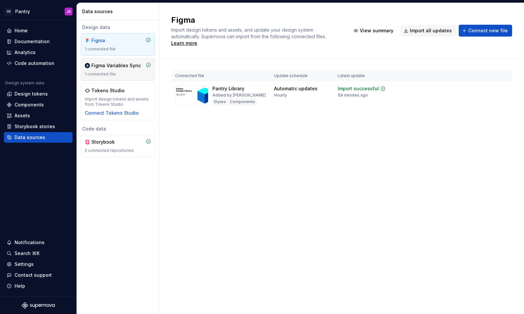
click at [113, 71] on div "Figma Variables Sync 1 connected file" at bounding box center [118, 69] width 66 height 15
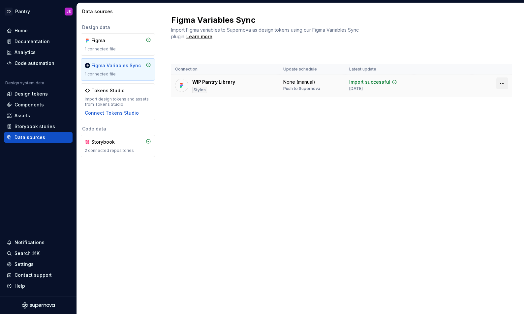
click at [504, 84] on html "CD Pantry JS Home Documentation Analytics Code automation Design system data De…" at bounding box center [262, 157] width 524 height 314
click at [380, 85] on html "CD Pantry JS Home Documentation Analytics Code automation Design system data De…" at bounding box center [262, 157] width 524 height 314
click at [374, 83] on div "Import successful" at bounding box center [369, 82] width 41 height 7
click at [295, 89] on div "Push to Supernova" at bounding box center [301, 88] width 37 height 5
click at [214, 82] on div "WIP Pantry Library" at bounding box center [213, 82] width 43 height 7
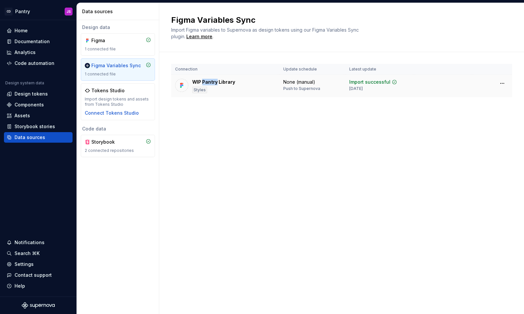
click at [214, 82] on div "WIP Pantry Library" at bounding box center [213, 82] width 43 height 7
click at [199, 89] on div "Styles" at bounding box center [199, 90] width 15 height 7
click at [181, 87] on img at bounding box center [182, 85] width 7 height 7
click at [194, 35] on div "Learn more" at bounding box center [199, 36] width 26 height 7
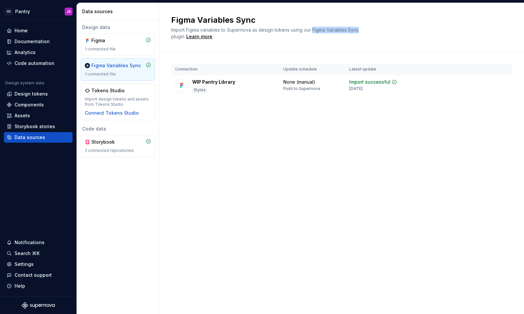
drag, startPoint x: 313, startPoint y: 30, endPoint x: 359, endPoint y: 30, distance: 46.2
click at [359, 30] on span "Import Figma variables to Supernova as design tokens using our Figma Variables …" at bounding box center [265, 33] width 189 height 12
copy span "Figma Variables Sync"
click at [130, 49] on div "1 connected file" at bounding box center [118, 49] width 66 height 5
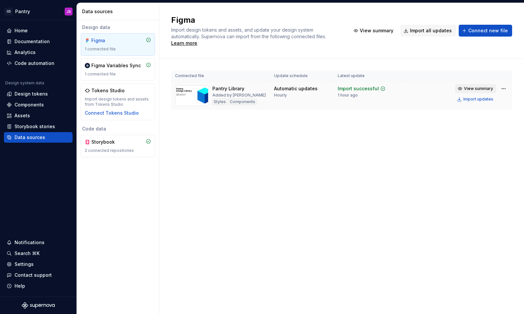
click at [477, 84] on button "View summary" at bounding box center [475, 88] width 41 height 9
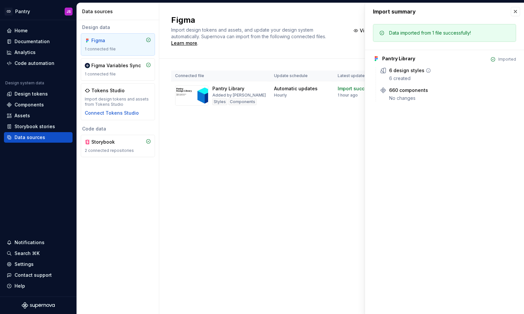
click at [426, 71] on icon at bounding box center [428, 70] width 5 height 5
click at [406, 76] on div "6 created" at bounding box center [452, 78] width 127 height 7
click at [400, 71] on div "6 design styles" at bounding box center [406, 70] width 35 height 7
click at [412, 93] on div "660 components" at bounding box center [408, 90] width 39 height 7
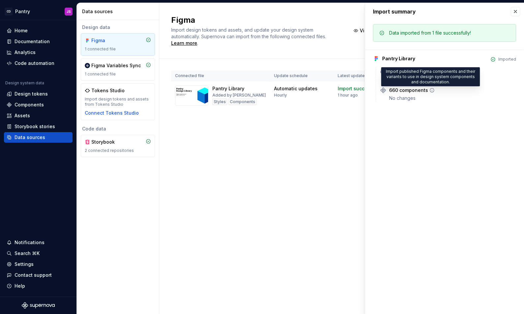
click at [430, 91] on icon at bounding box center [432, 90] width 5 height 5
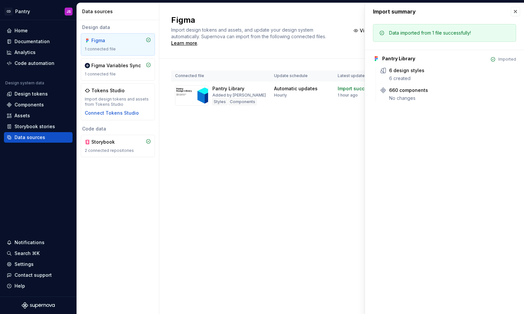
click at [258, 189] on div "Figma Import design tokens and assets, and update your design system automatica…" at bounding box center [341, 158] width 365 height 311
click at [514, 15] on button "button" at bounding box center [515, 11] width 9 height 9
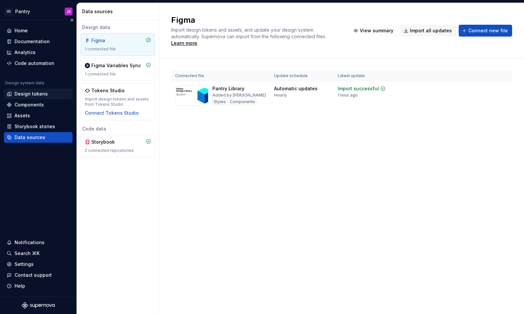
click at [41, 95] on div "Design tokens" at bounding box center [31, 94] width 33 height 7
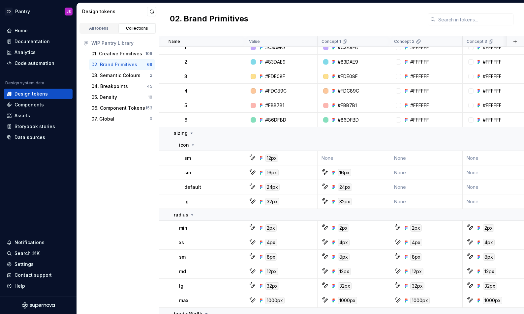
scroll to position [936, 0]
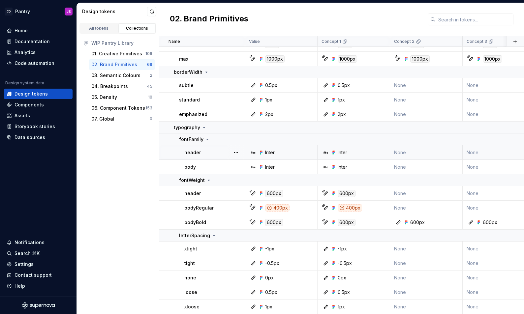
click at [277, 152] on div "Inter" at bounding box center [283, 152] width 68 height 7
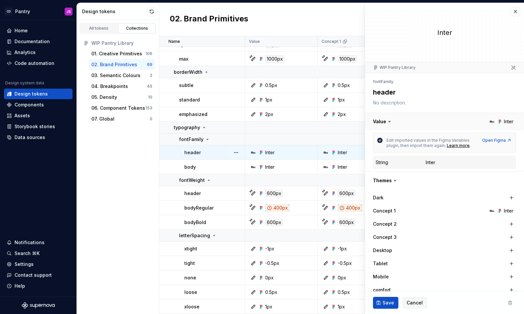
click at [497, 119] on button "button" at bounding box center [444, 121] width 159 height 17
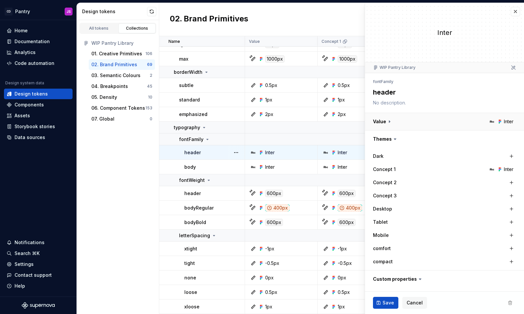
click at [382, 121] on button "button" at bounding box center [444, 121] width 159 height 17
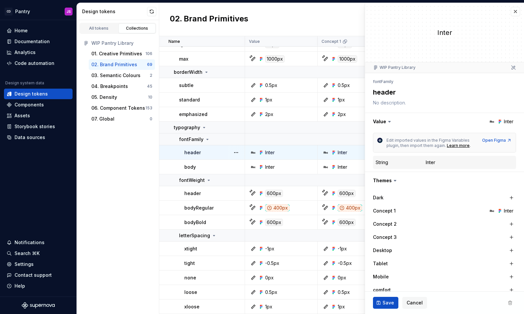
type textarea "*"
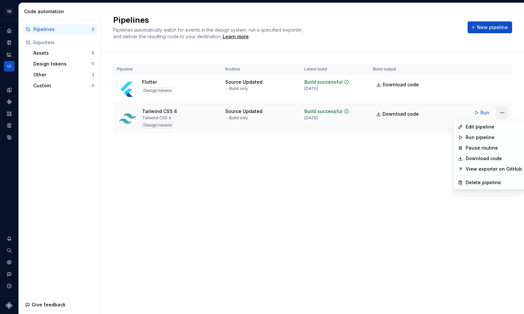
click at [497, 114] on html "CD Pantry JS Design system data Code automation Pipelines 2 Exporters Assets 8 …" at bounding box center [262, 157] width 524 height 314
click at [490, 129] on div "Edit pipeline" at bounding box center [494, 127] width 56 height 7
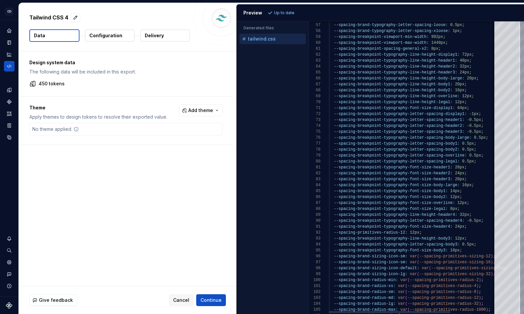
type textarea "**********"
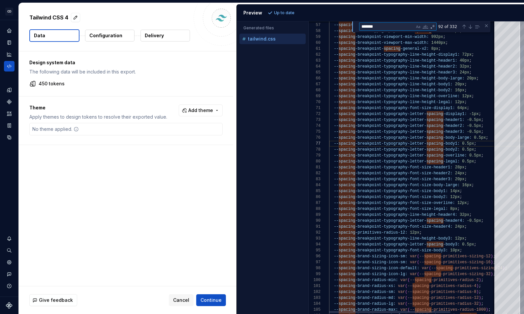
type textarea "*"
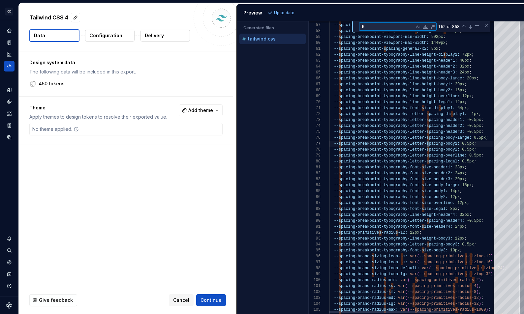
type textarea "**********"
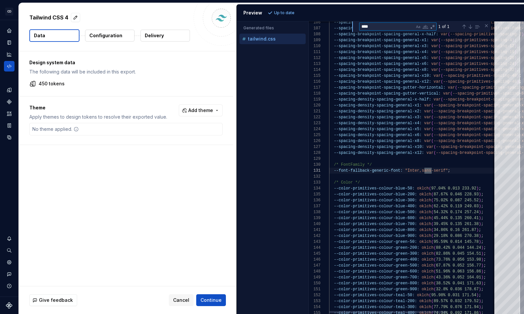
scroll to position [59, 105]
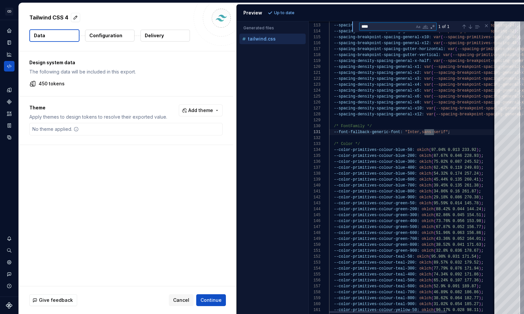
type textarea "****"
type textarea "**********"
drag, startPoint x: 339, startPoint y: 132, endPoint x: 401, endPoint y: 131, distance: 62.0
type textarea "**********"
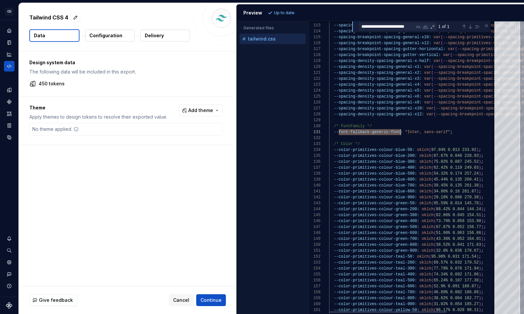
scroll to position [12, 31]
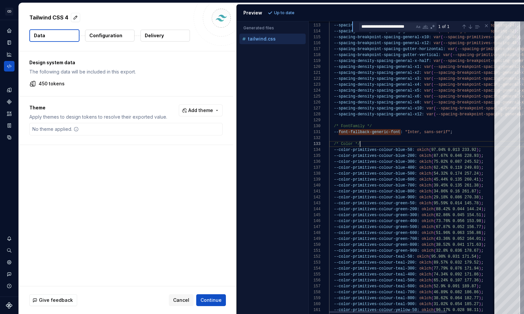
scroll to position [12, 31]
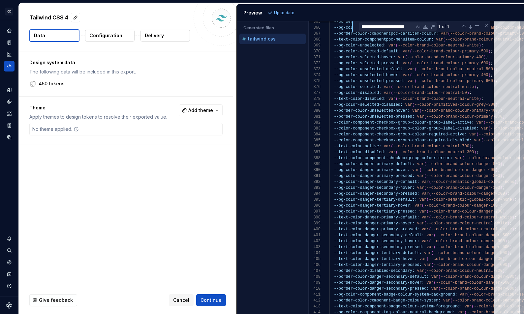
scroll to position [12, 31]
click at [108, 41] on button "Configuration" at bounding box center [109, 36] width 49 height 12
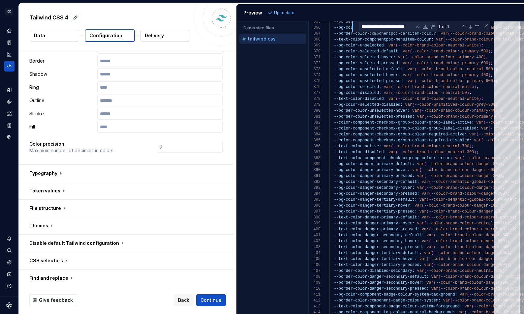
scroll to position [145, 0]
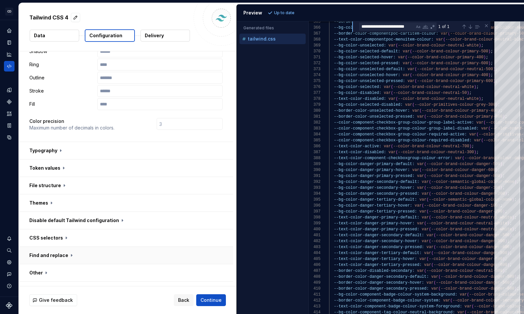
click at [79, 247] on button "button" at bounding box center [126, 255] width 214 height 17
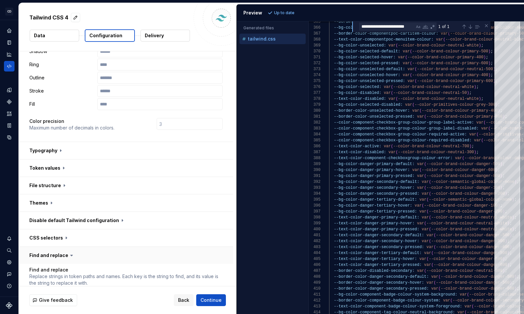
scroll to position [193, 0]
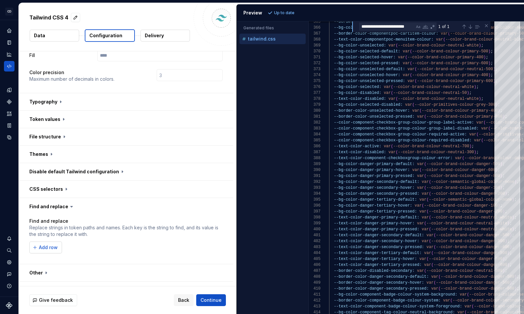
click at [58, 242] on button "Add row" at bounding box center [45, 248] width 33 height 12
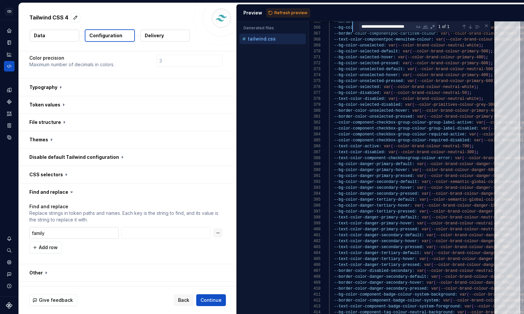
type input "family"
type input "test"
click at [277, 10] on span "Refresh preview" at bounding box center [291, 12] width 33 height 5
type textarea "**********"
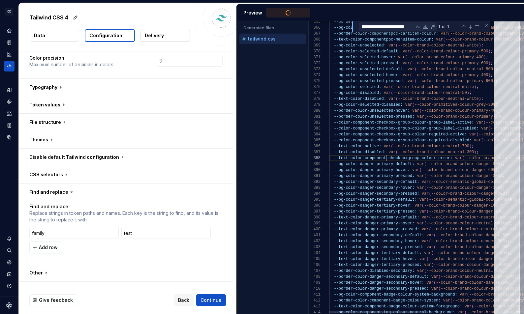
type textarea "*********"
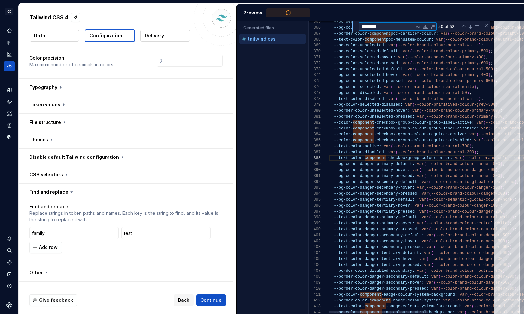
type textarea "**********"
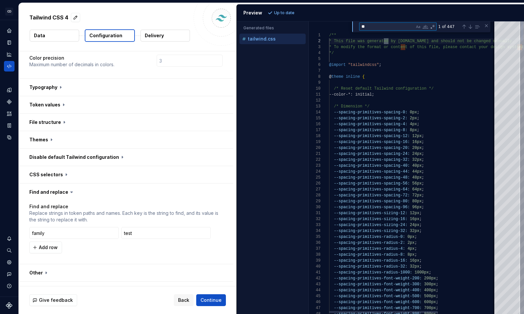
scroll to position [59, 60]
type textarea "****"
click at [76, 227] on input "family" at bounding box center [73, 233] width 89 height 12
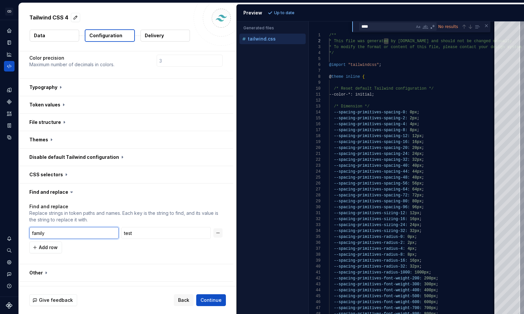
click at [76, 227] on input "family" at bounding box center [73, 233] width 89 height 12
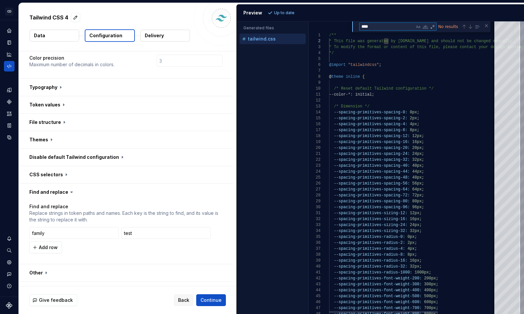
click at [380, 24] on textarea "****" at bounding box center [387, 27] width 55 height 8
click at [472, 28] on div "Next Match (Enter)" at bounding box center [470, 26] width 5 height 5
click at [465, 28] on div "Previous Match (⇧Enter)" at bounding box center [464, 26] width 5 height 5
